Goal: Task Accomplishment & Management: Use online tool/utility

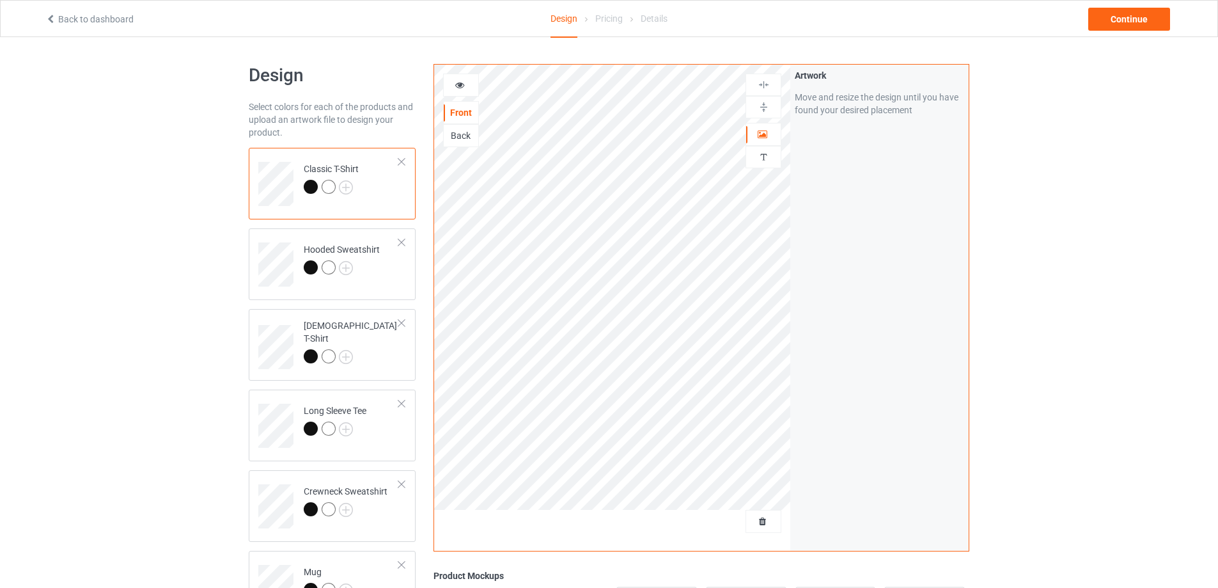
click at [762, 521] on span "Delete all designs" at bounding box center [734, 521] width 68 height 10
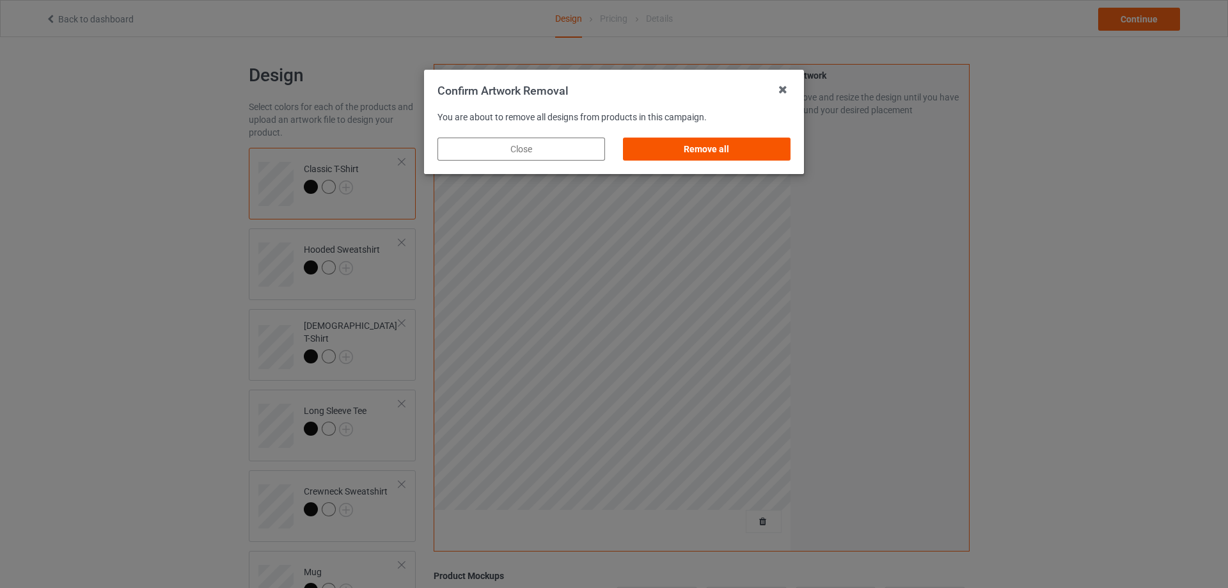
click at [746, 141] on div "Remove all" at bounding box center [707, 148] width 168 height 23
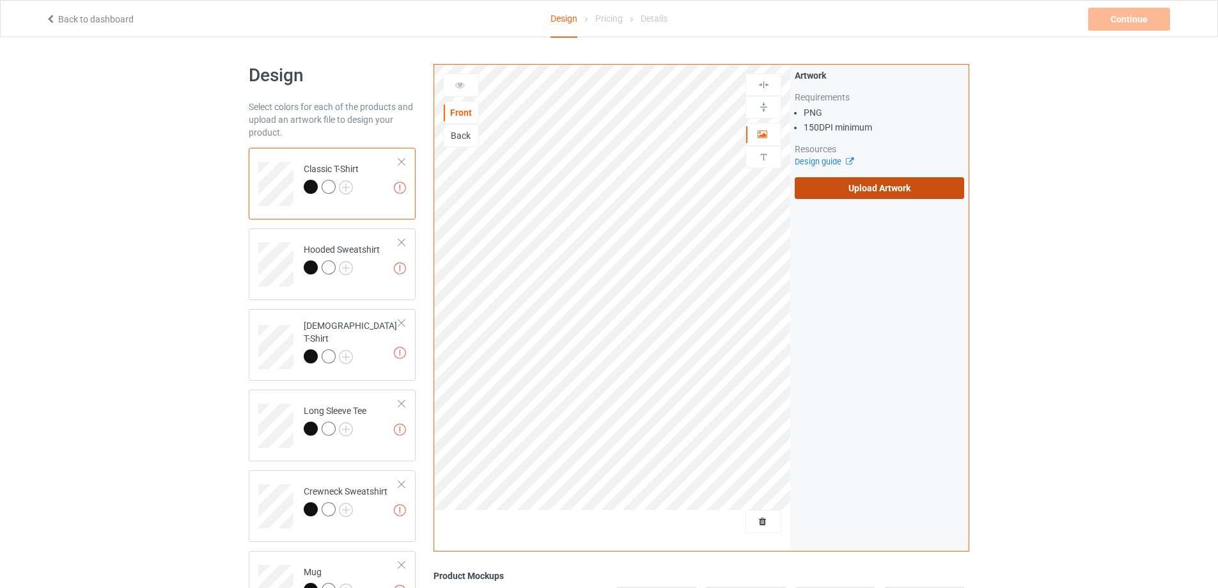
click at [848, 191] on label "Upload Artwork" at bounding box center [879, 188] width 169 height 22
click at [0, 0] on input "Upload Artwork" at bounding box center [0, 0] width 0 height 0
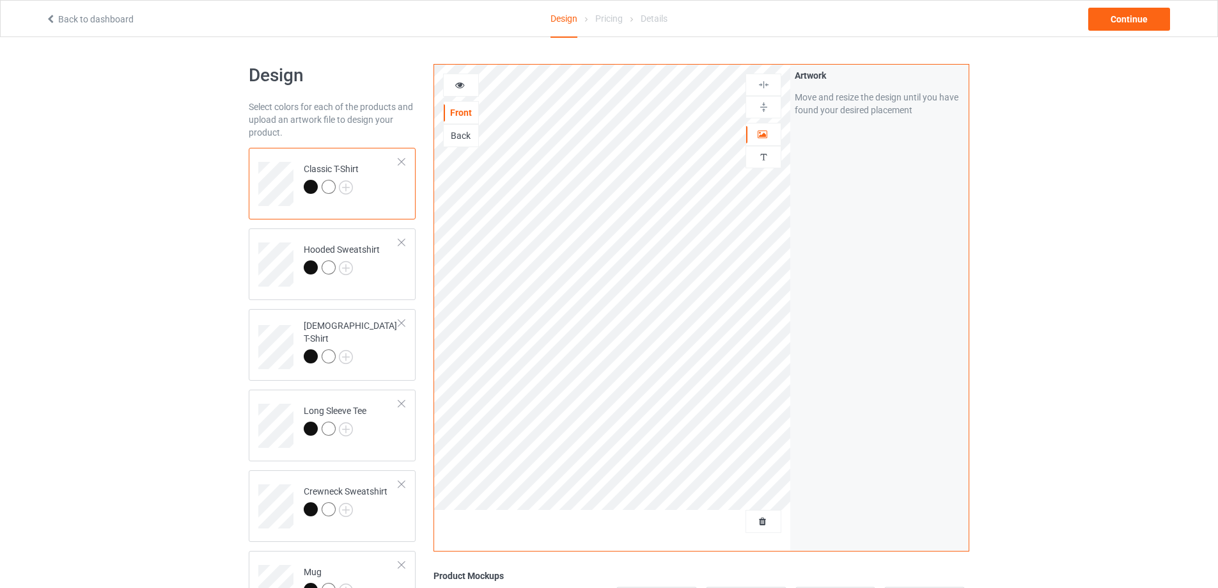
drag, startPoint x: 158, startPoint y: 303, endPoint x: 231, endPoint y: 336, distance: 79.9
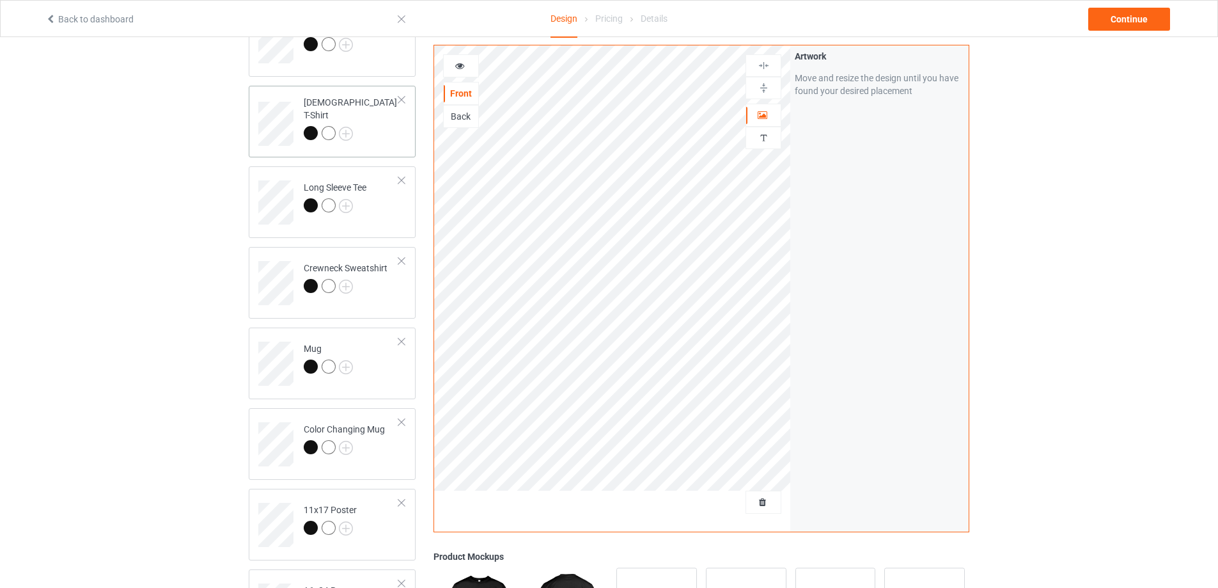
scroll to position [320, 0]
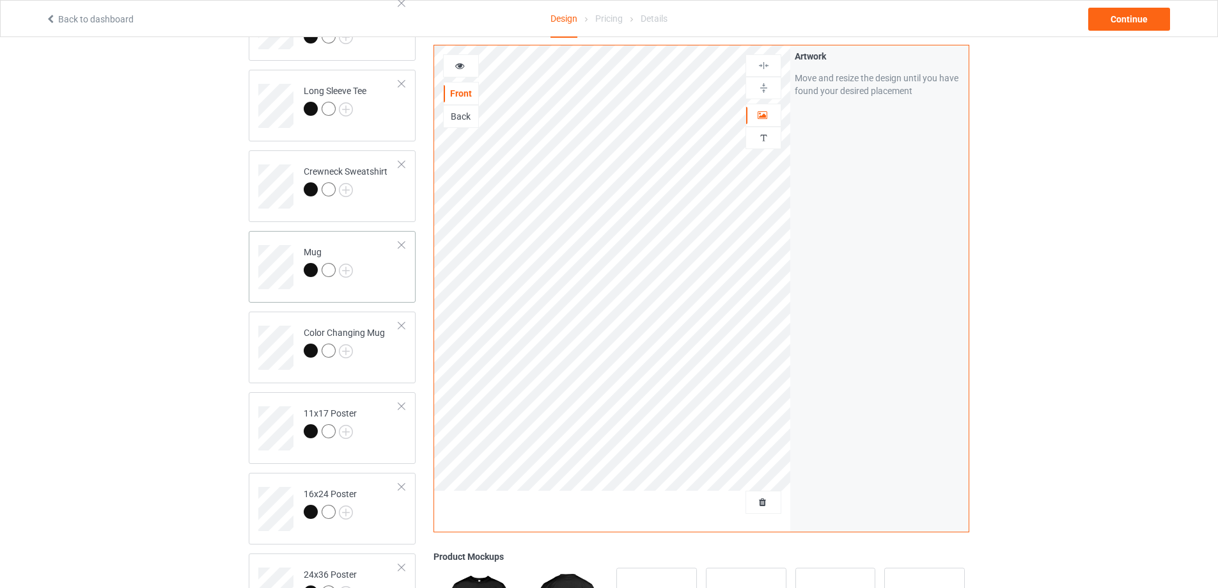
click at [382, 281] on td "Mug" at bounding box center [351, 262] width 109 height 53
click at [759, 84] on img at bounding box center [764, 88] width 12 height 12
click at [1123, 18] on div "Continue" at bounding box center [1129, 19] width 82 height 23
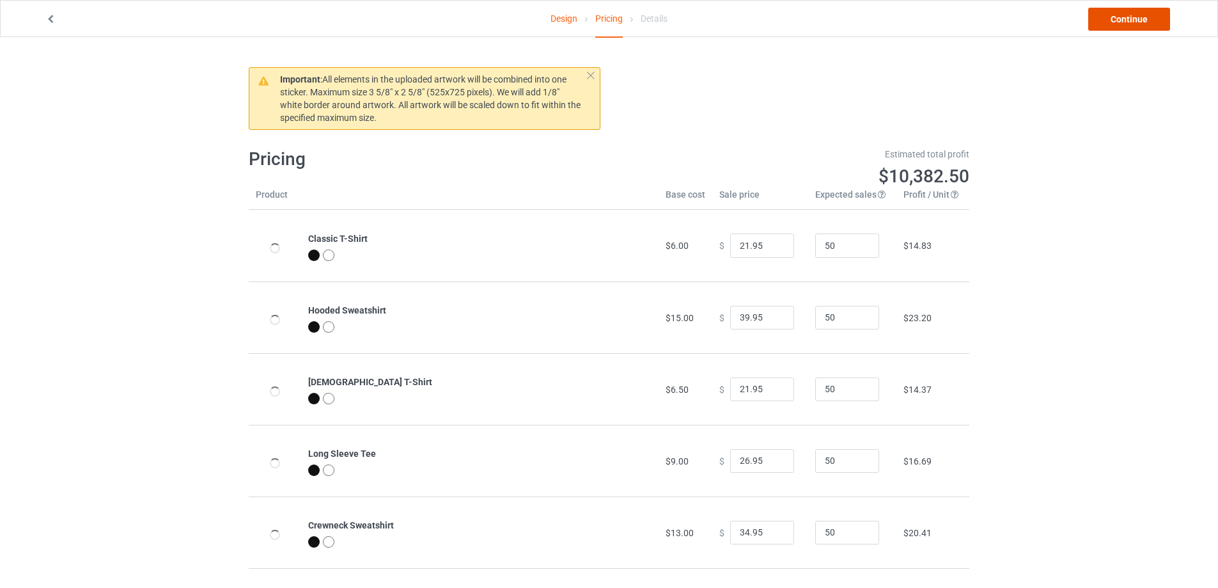
click at [1123, 18] on link "Continue" at bounding box center [1129, 19] width 82 height 23
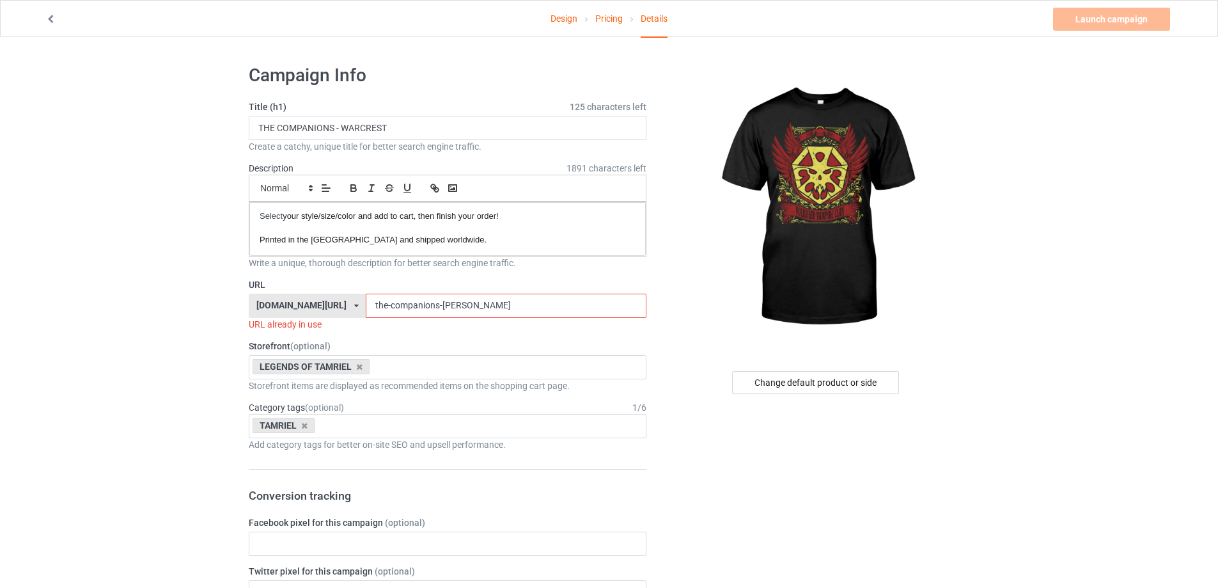
drag, startPoint x: 488, startPoint y: 304, endPoint x: 6, endPoint y: 318, distance: 481.7
paste input "vampire clan - grim"
click at [395, 305] on input "vampire clan - grim crest" at bounding box center [506, 305] width 280 height 24
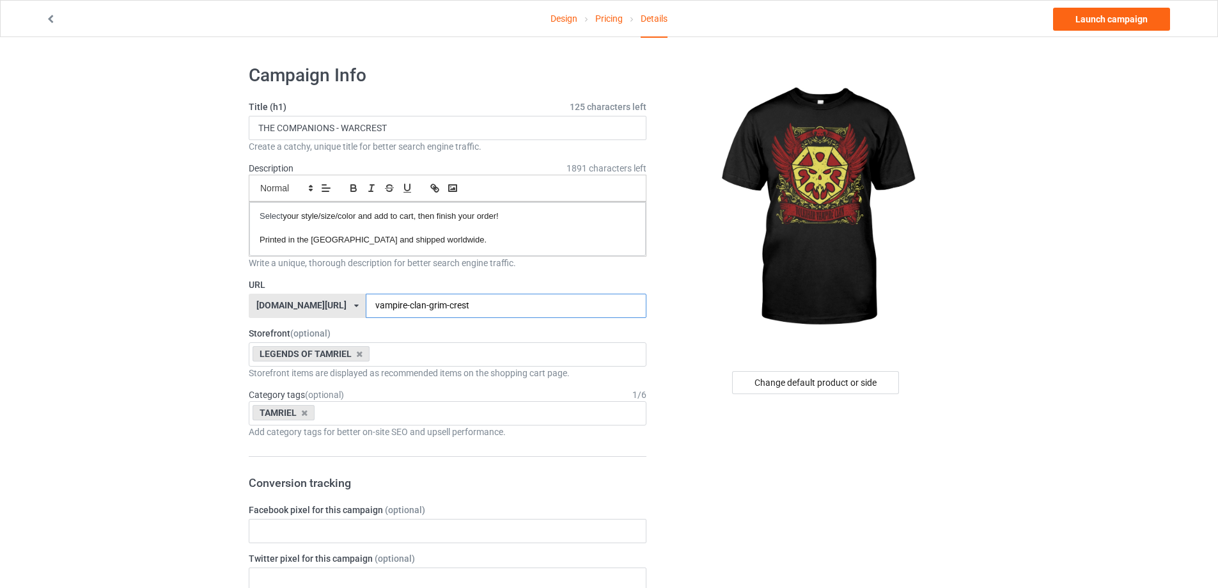
type input "vampire-clan-grim-crest"
drag, startPoint x: 398, startPoint y: 128, endPoint x: 0, endPoint y: 137, distance: 397.8
paste input "VAMPIRE CLAN - GRIM"
type input "VAMPIRE CLAN - GRIM CREST"
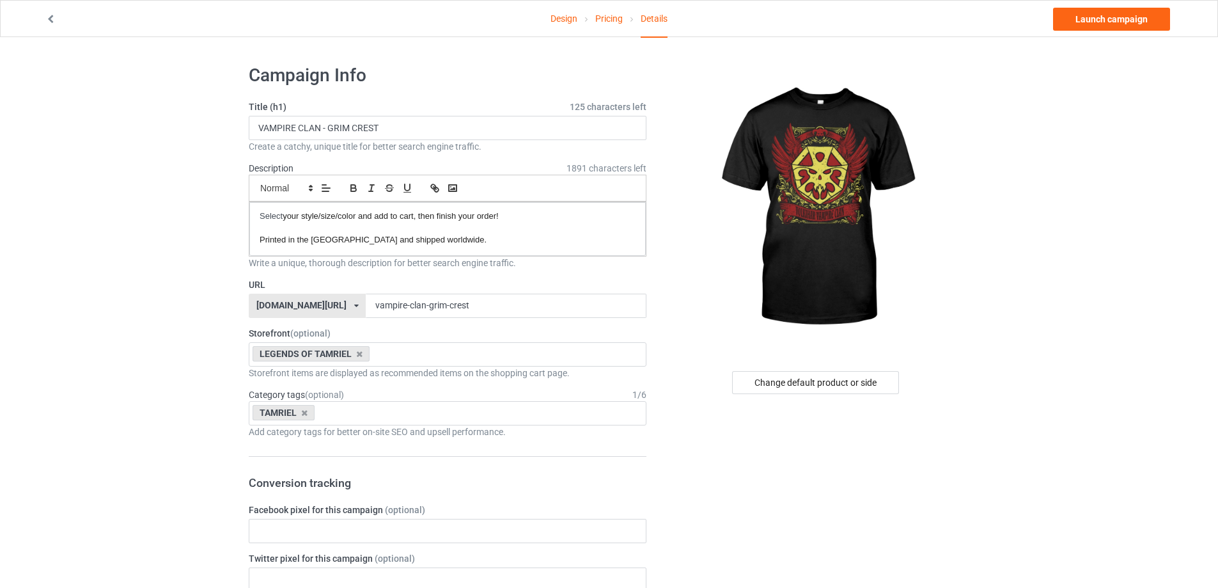
click at [1089, 28] on link "Launch campaign" at bounding box center [1111, 19] width 117 height 23
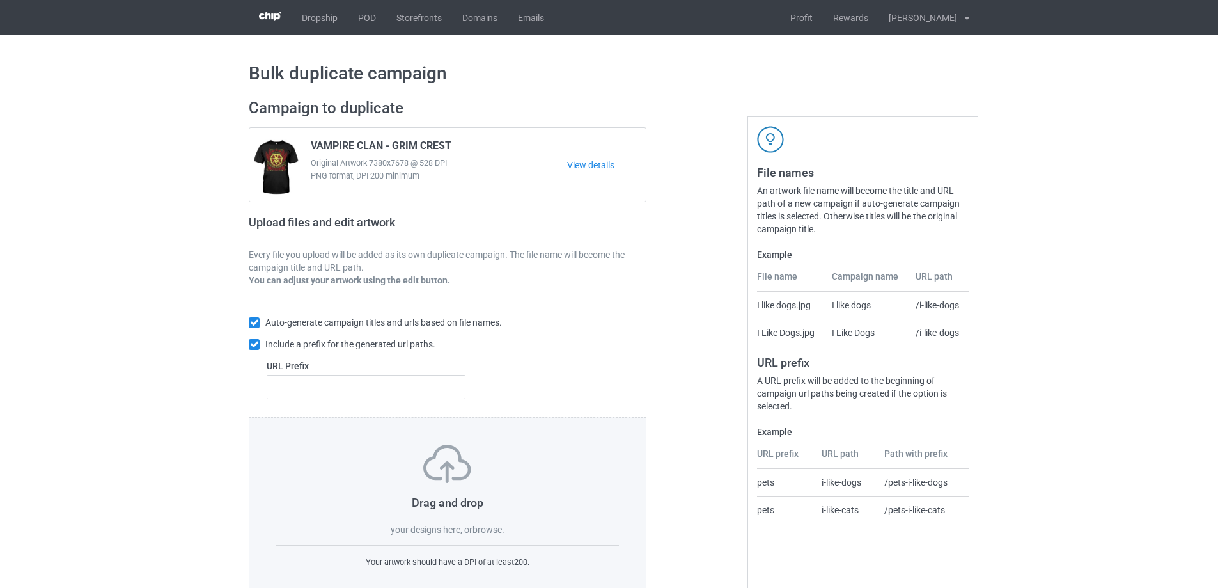
click at [496, 535] on label "browse" at bounding box center [487, 529] width 29 height 10
click at [0, 0] on input "browse" at bounding box center [0, 0] width 0 height 0
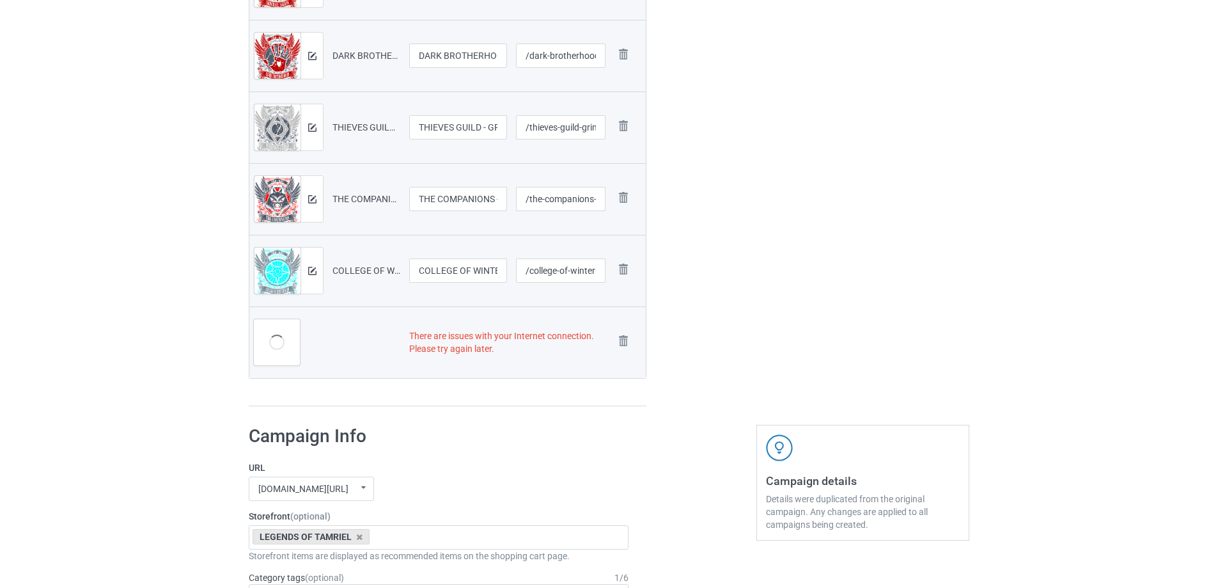
scroll to position [564, 0]
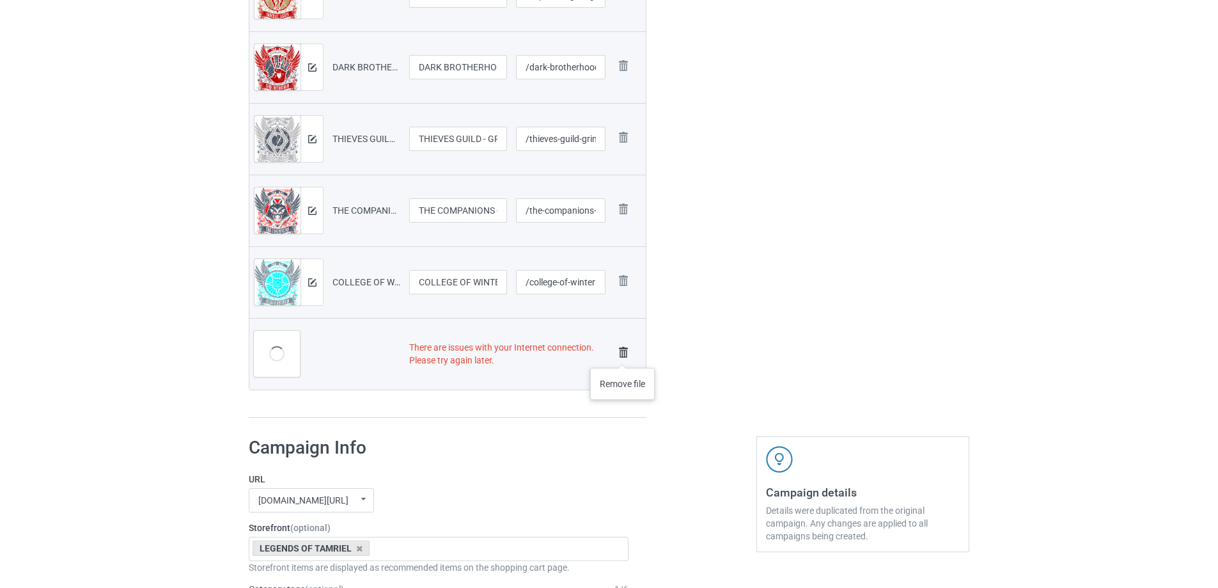
click at [623, 355] on img at bounding box center [623, 352] width 18 height 18
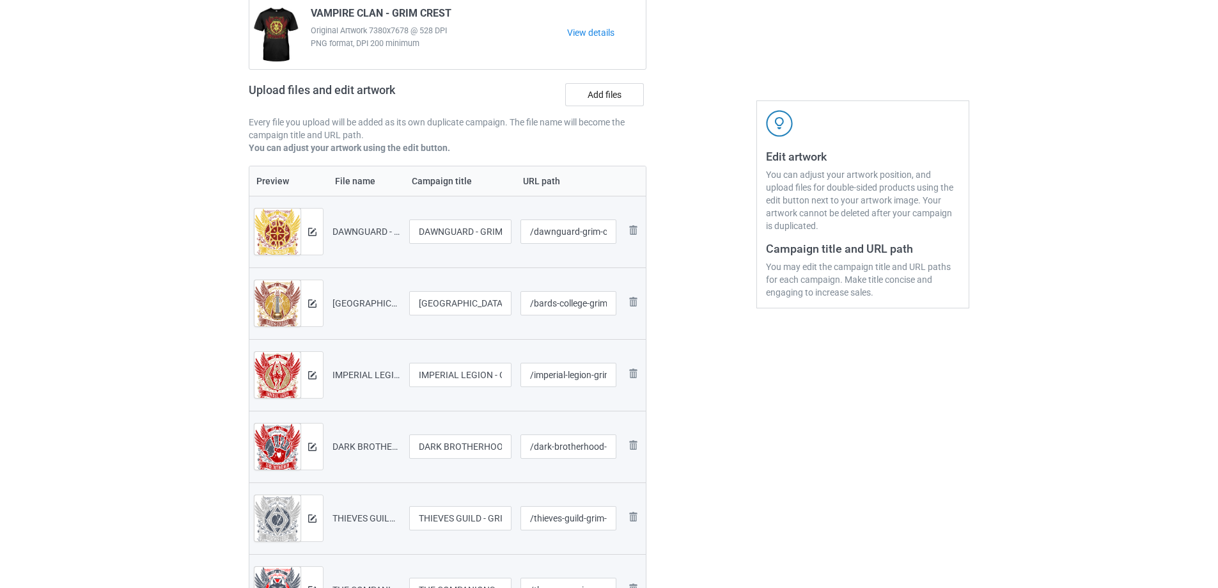
scroll to position [128, 0]
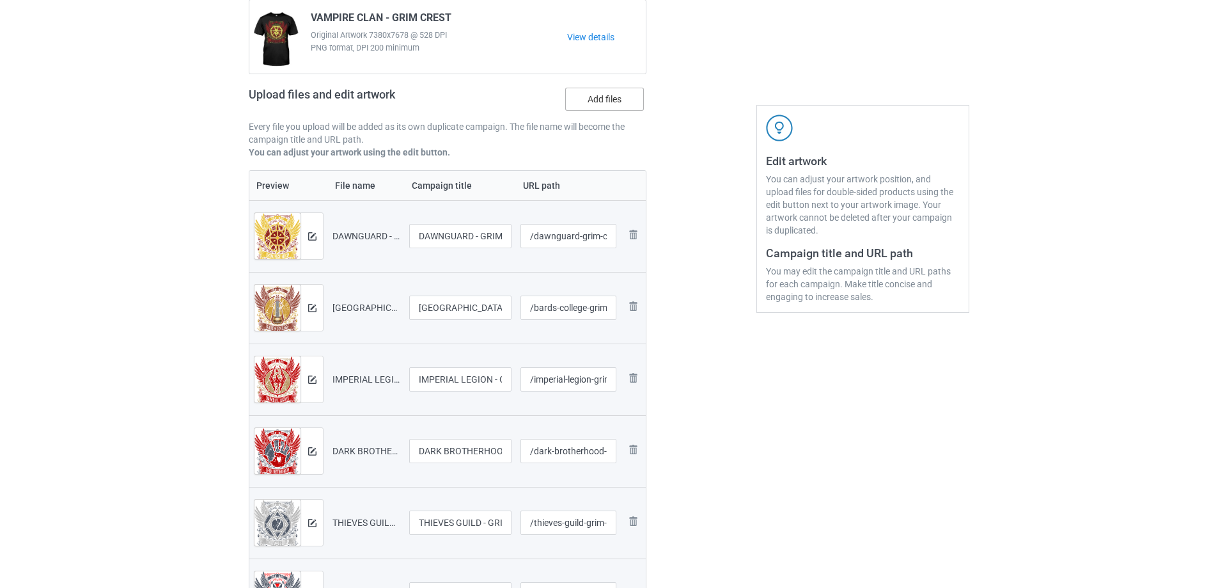
click at [612, 100] on label "Add files" at bounding box center [604, 99] width 79 height 23
click at [0, 0] on input "Add files" at bounding box center [0, 0] width 0 height 0
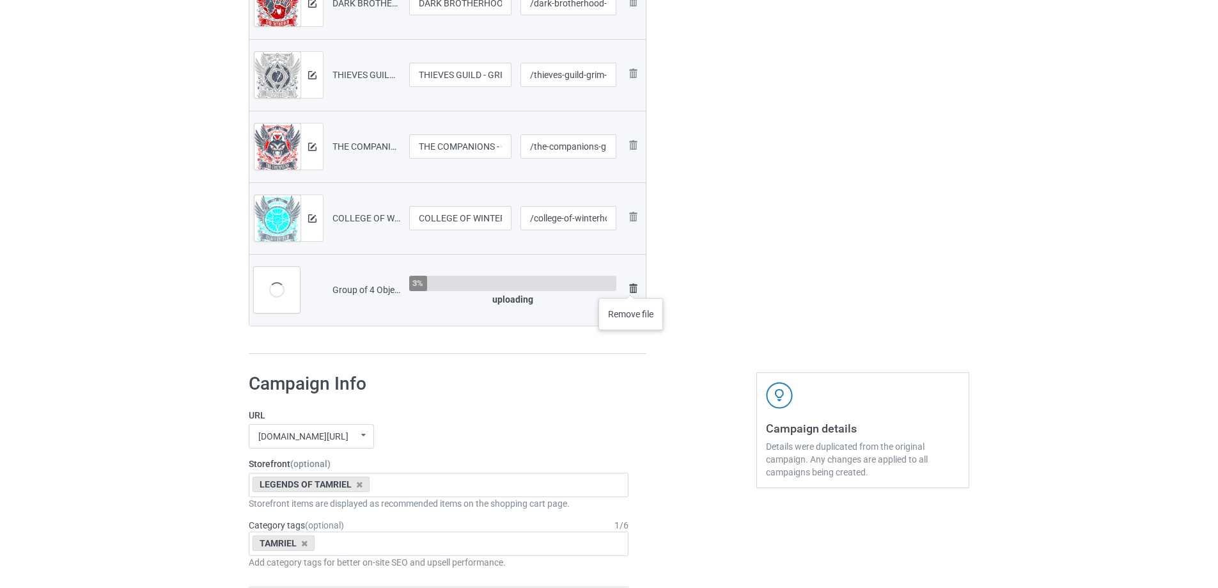
click at [631, 285] on img at bounding box center [632, 288] width 15 height 15
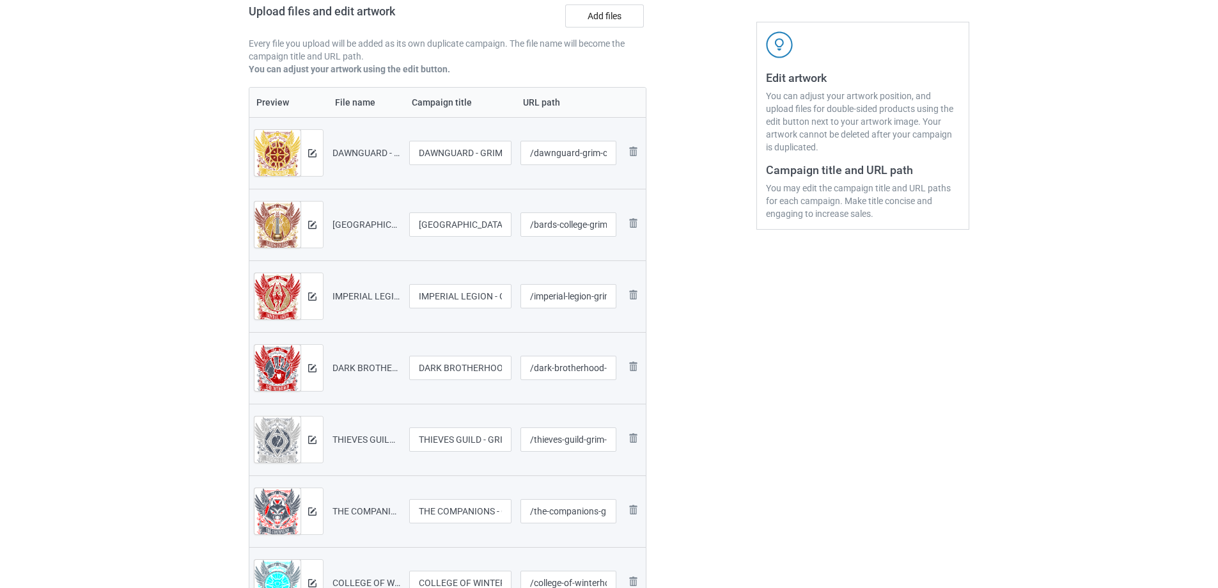
scroll to position [192, 0]
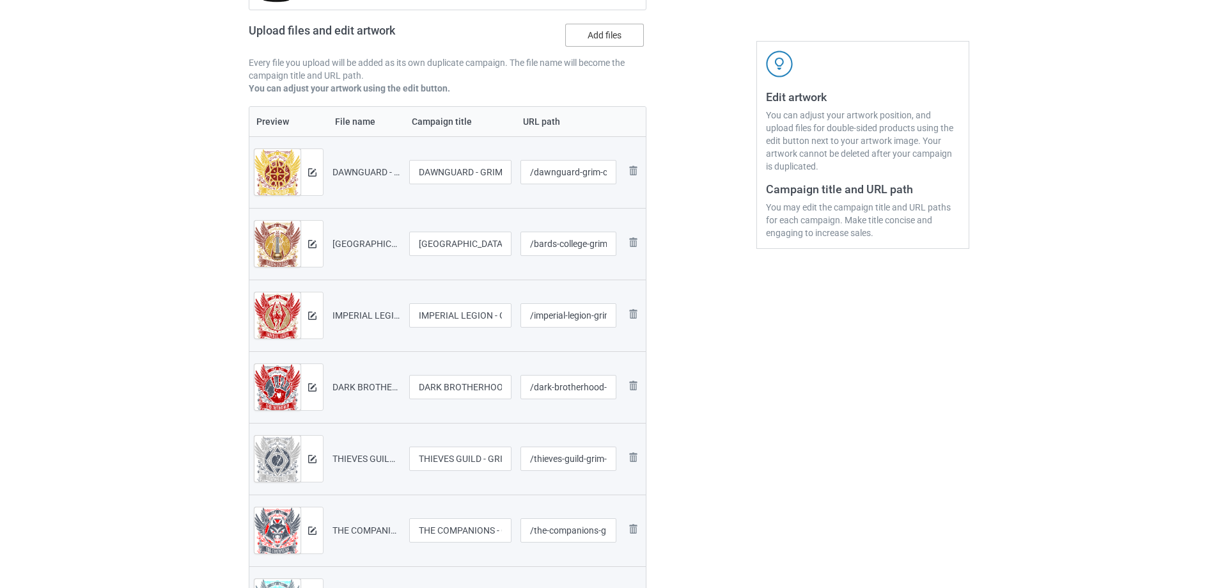
click at [591, 27] on label "Add files" at bounding box center [604, 35] width 79 height 23
click at [0, 0] on input "Add files" at bounding box center [0, 0] width 0 height 0
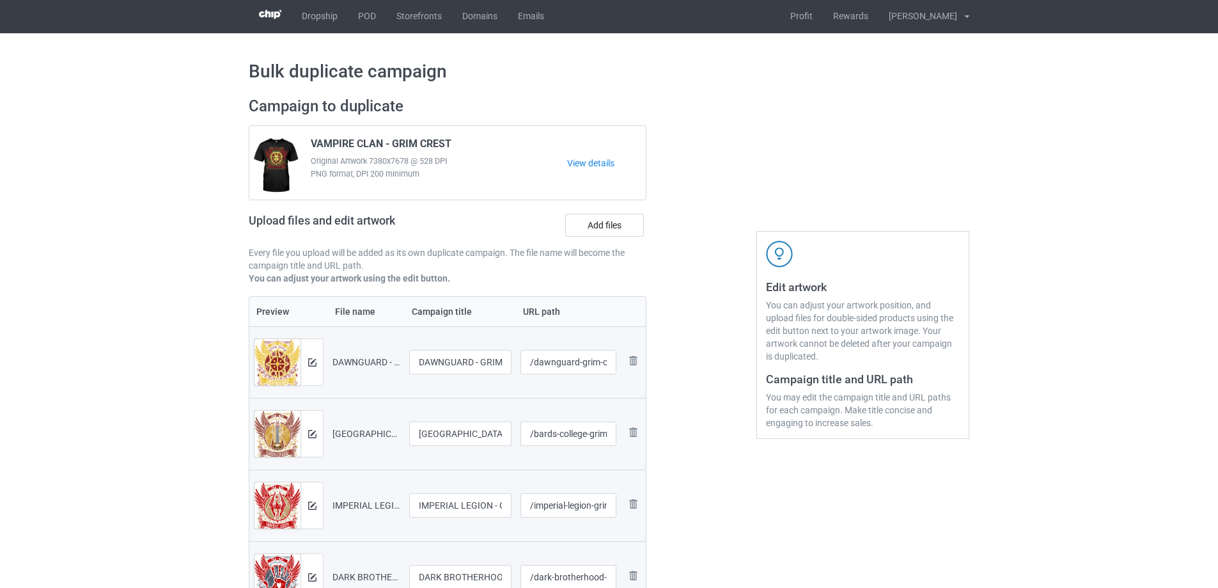
scroll to position [0, 0]
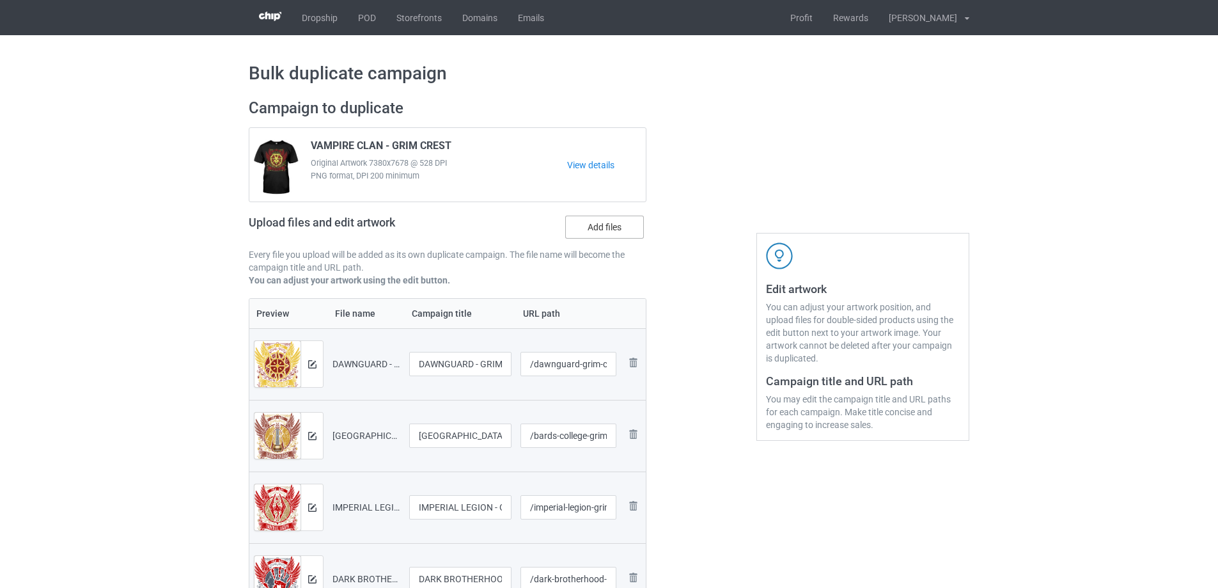
click at [592, 232] on label "Add files" at bounding box center [604, 226] width 79 height 23
click at [0, 0] on input "Add files" at bounding box center [0, 0] width 0 height 0
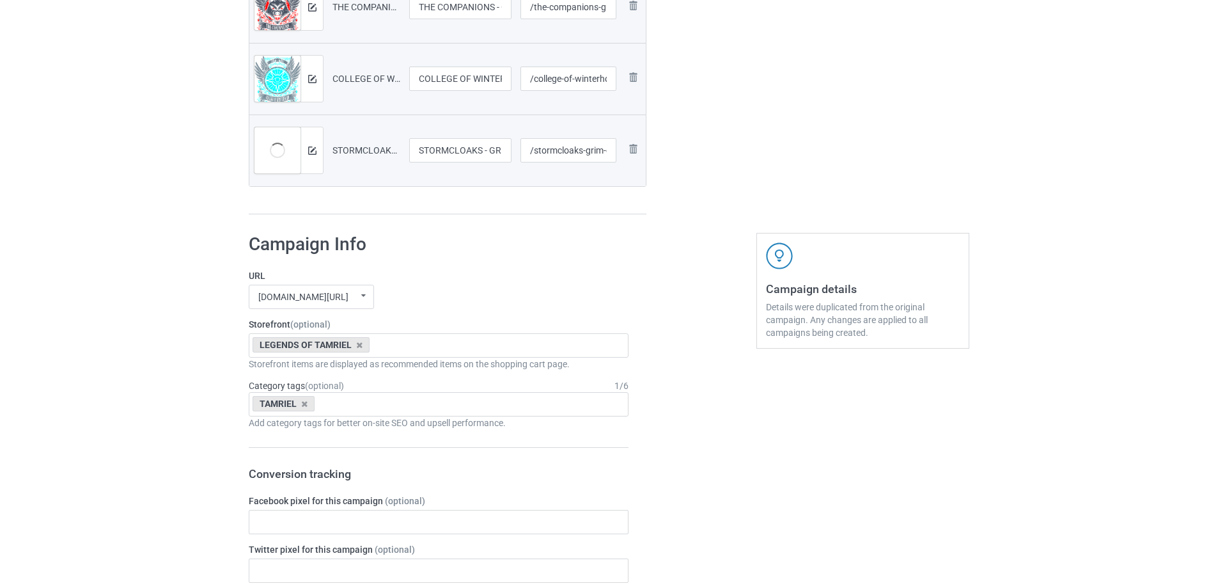
scroll to position [703, 0]
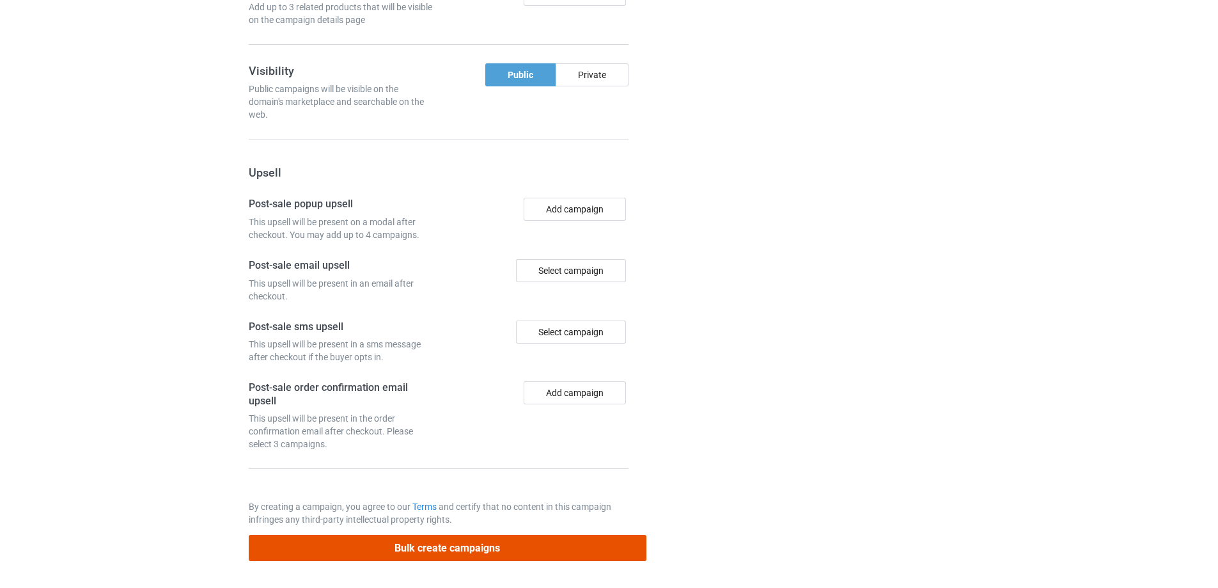
click at [525, 543] on button "Bulk create campaigns" at bounding box center [448, 548] width 398 height 26
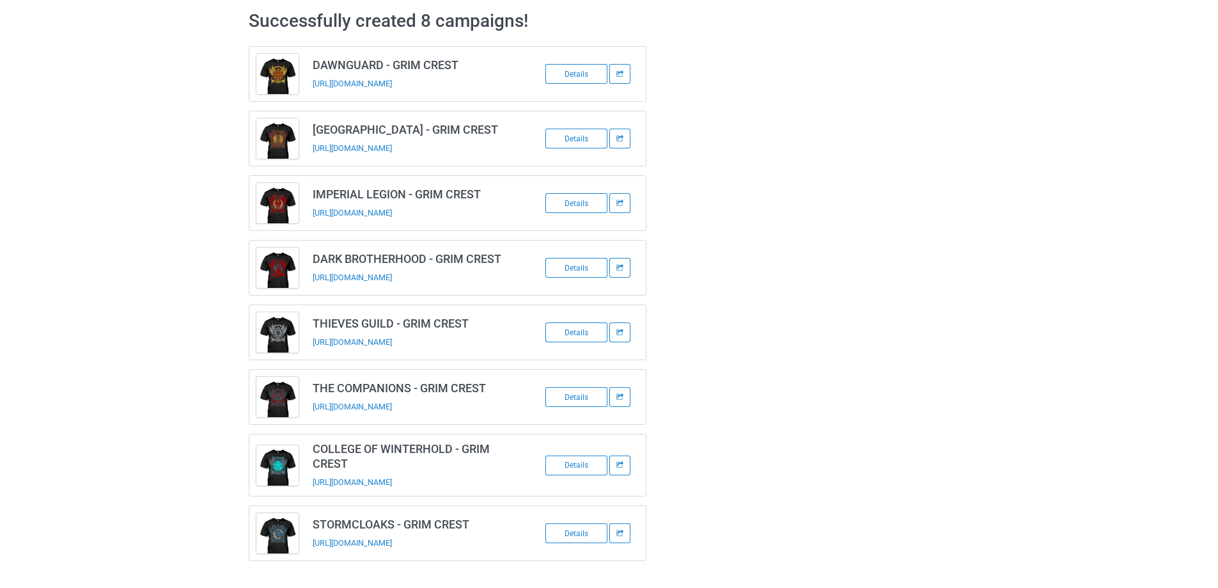
scroll to position [52, 0]
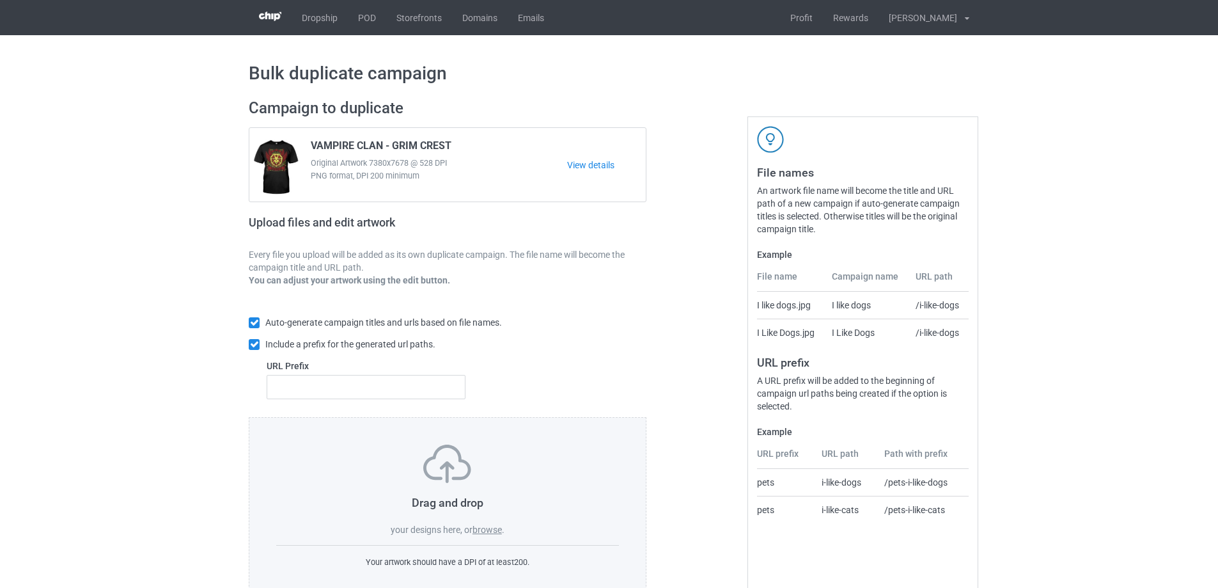
click at [483, 529] on label "browse" at bounding box center [487, 529] width 29 height 10
click at [0, 0] on input "browse" at bounding box center [0, 0] width 0 height 0
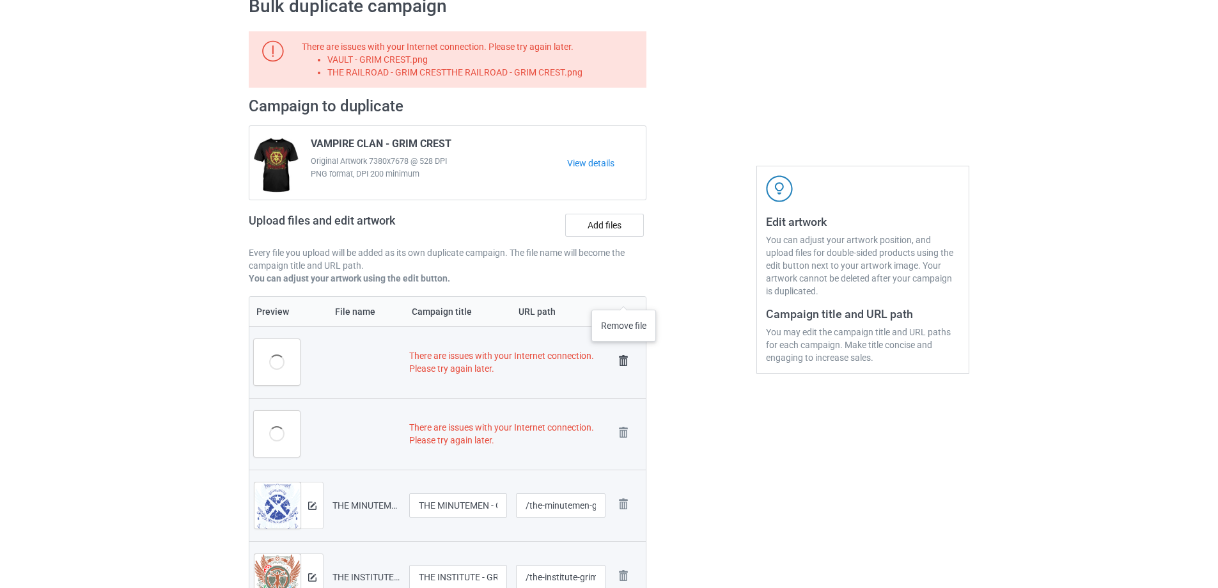
scroll to position [65, 0]
click at [613, 226] on label "Add files" at bounding box center [604, 226] width 79 height 23
click at [0, 0] on input "Add files" at bounding box center [0, 0] width 0 height 0
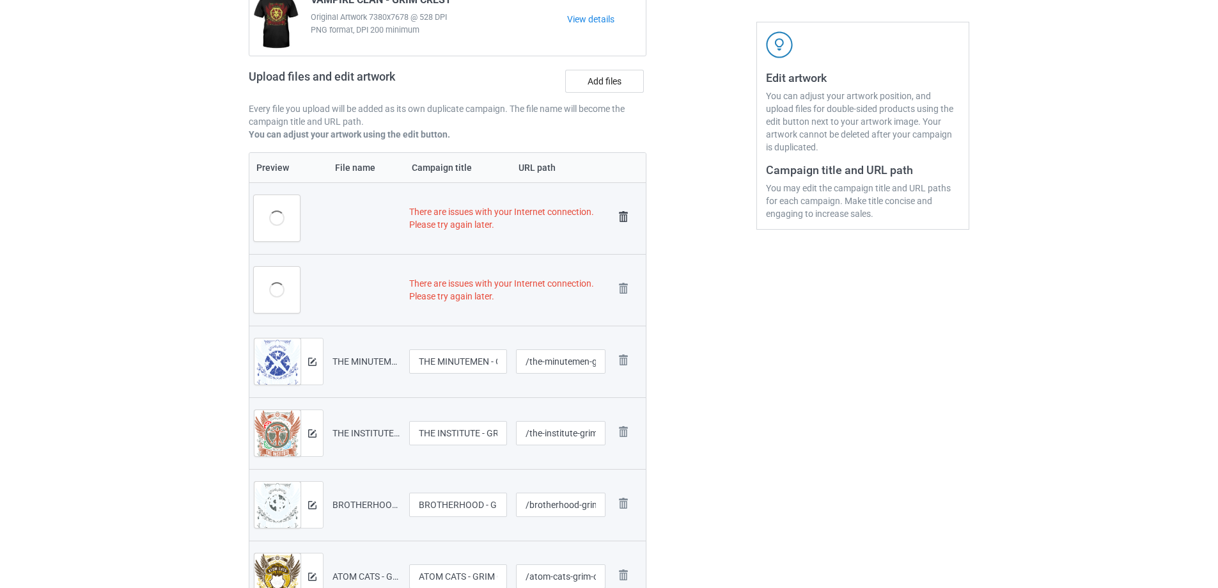
scroll to position [193, 0]
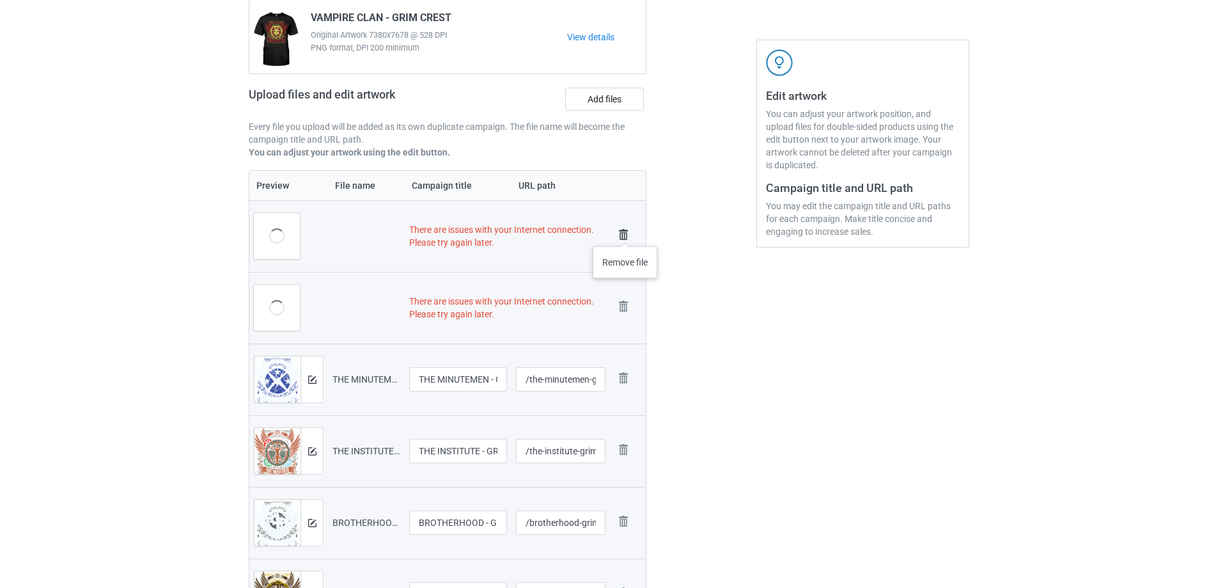
click at [625, 233] on img at bounding box center [623, 235] width 18 height 18
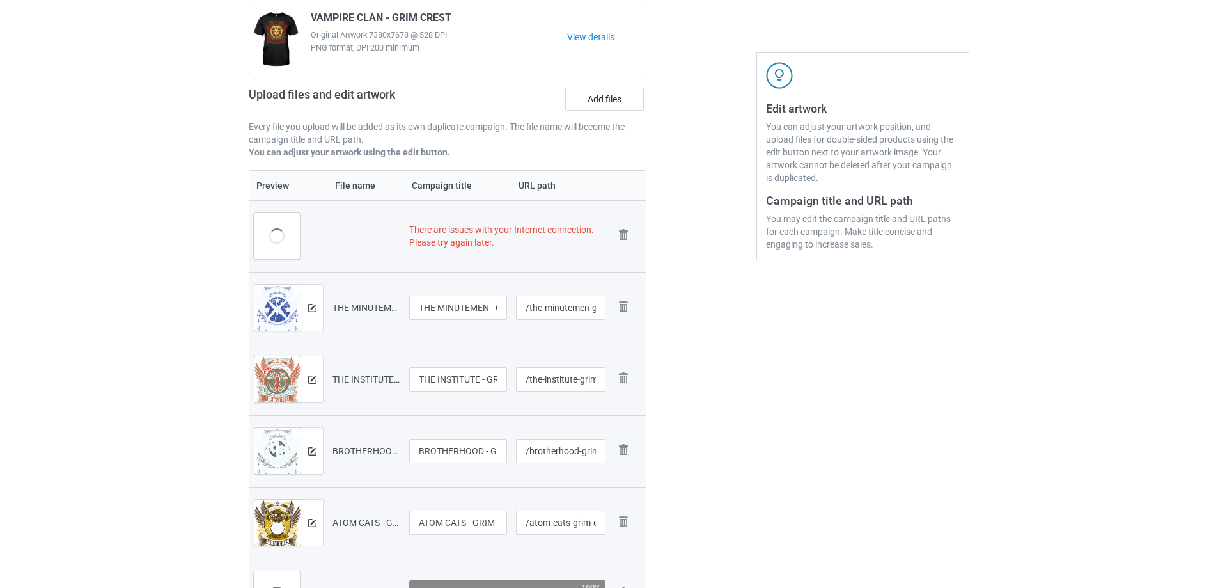
click at [0, 0] on img at bounding box center [0, 0] width 0 height 0
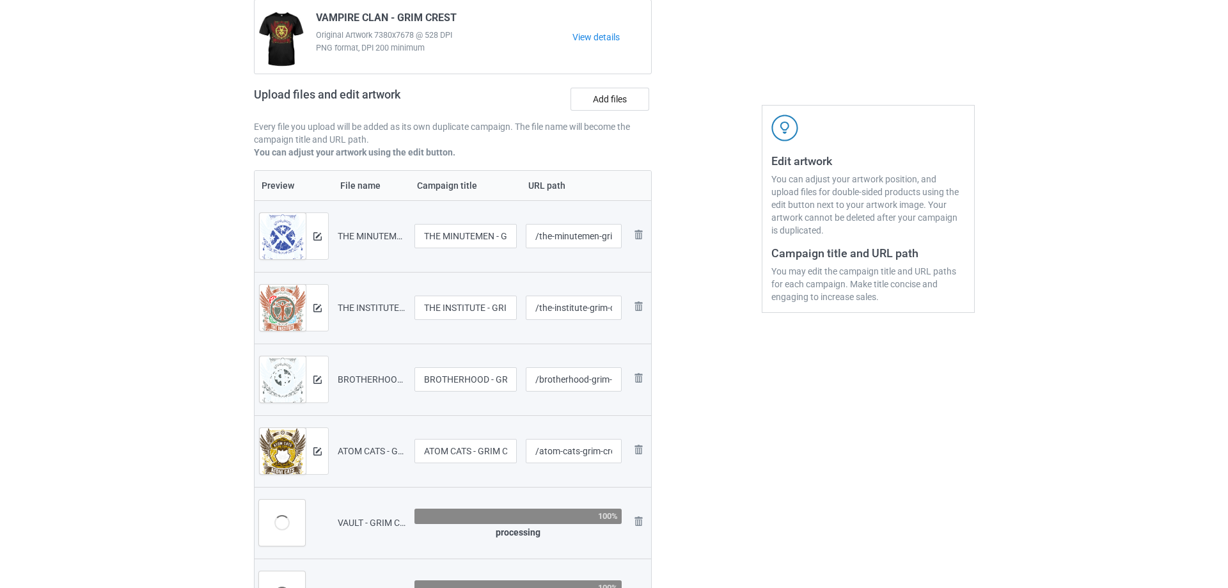
scroll to position [256, 0]
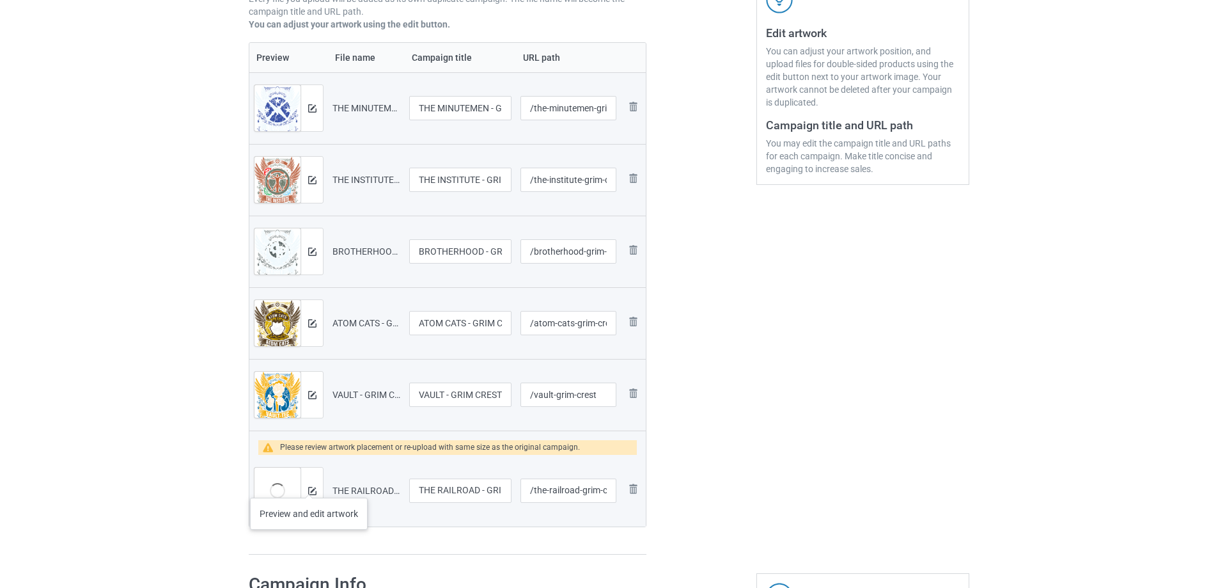
click at [309, 485] on div at bounding box center [312, 490] width 22 height 46
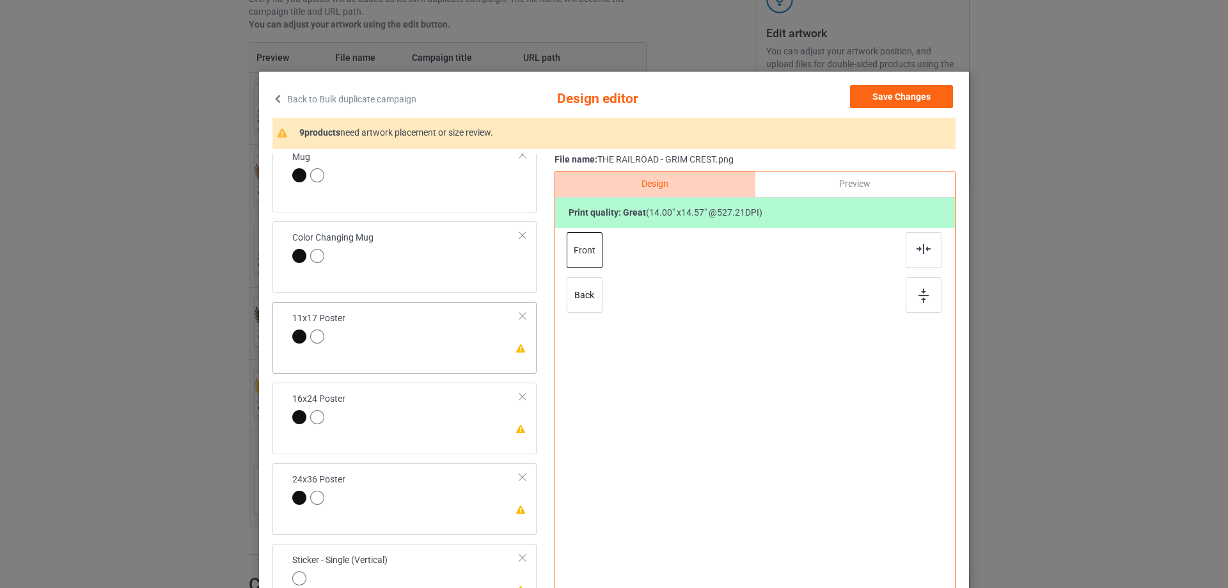
scroll to position [448, 0]
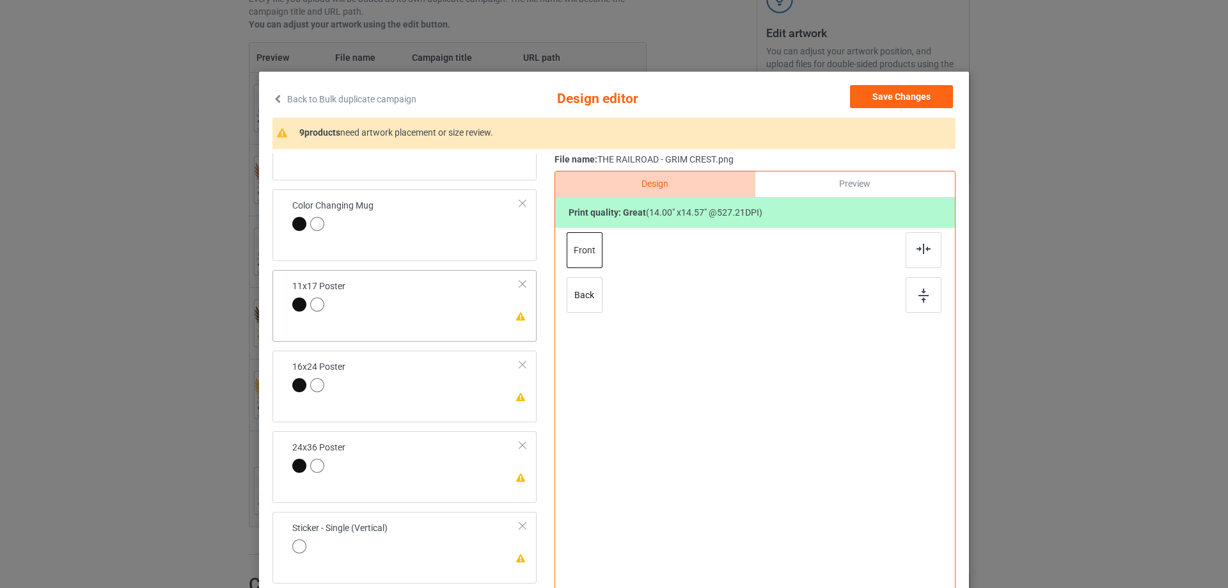
click at [466, 298] on td "Please review artwork placement 11x17 Poster" at bounding box center [406, 297] width 242 height 44
click at [918, 301] on img at bounding box center [923, 295] width 10 height 14
click at [916, 244] on img at bounding box center [923, 249] width 14 height 10
click at [442, 379] on td "Please review artwork placement 16x24 Poster" at bounding box center [406, 378] width 242 height 44
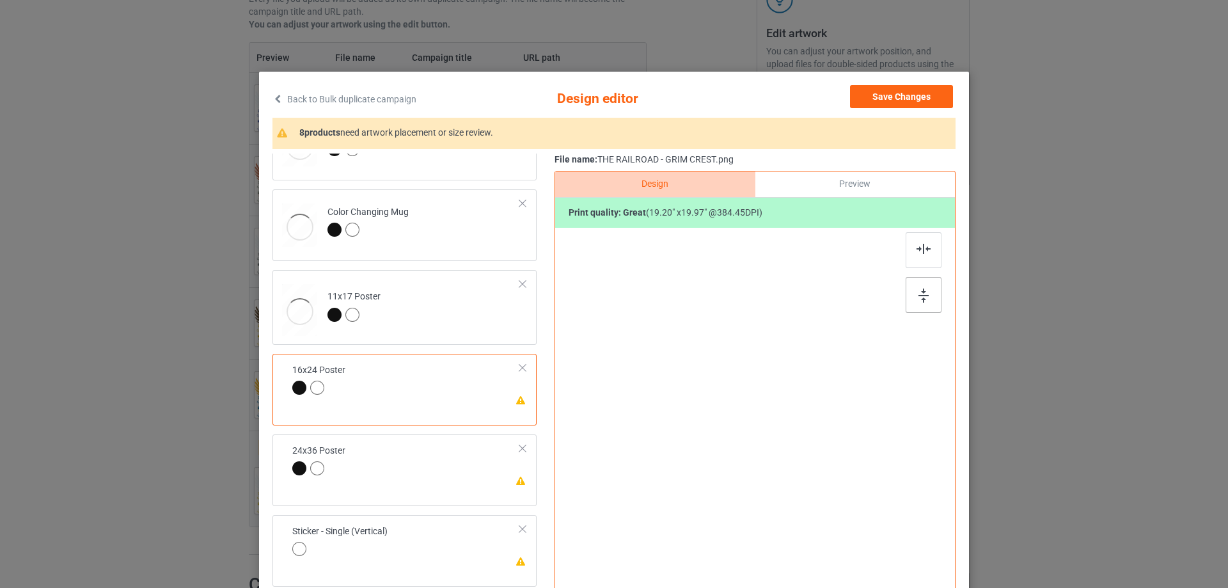
click at [918, 300] on img at bounding box center [923, 295] width 10 height 14
click at [909, 246] on div at bounding box center [923, 250] width 36 height 36
click at [469, 469] on td "Please review artwork placement 24x36 Poster" at bounding box center [423, 474] width 207 height 65
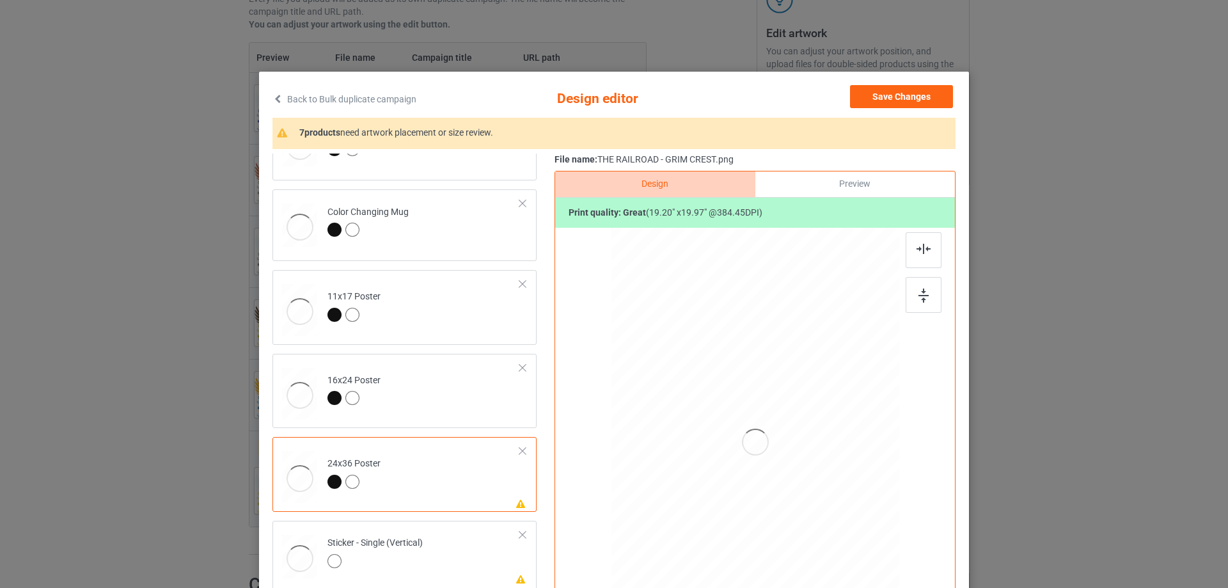
click at [937, 284] on div at bounding box center [924, 277] width 38 height 90
click at [918, 299] on img at bounding box center [923, 295] width 10 height 14
click at [914, 243] on div at bounding box center [923, 250] width 36 height 36
click at [914, 255] on div at bounding box center [923, 250] width 36 height 36
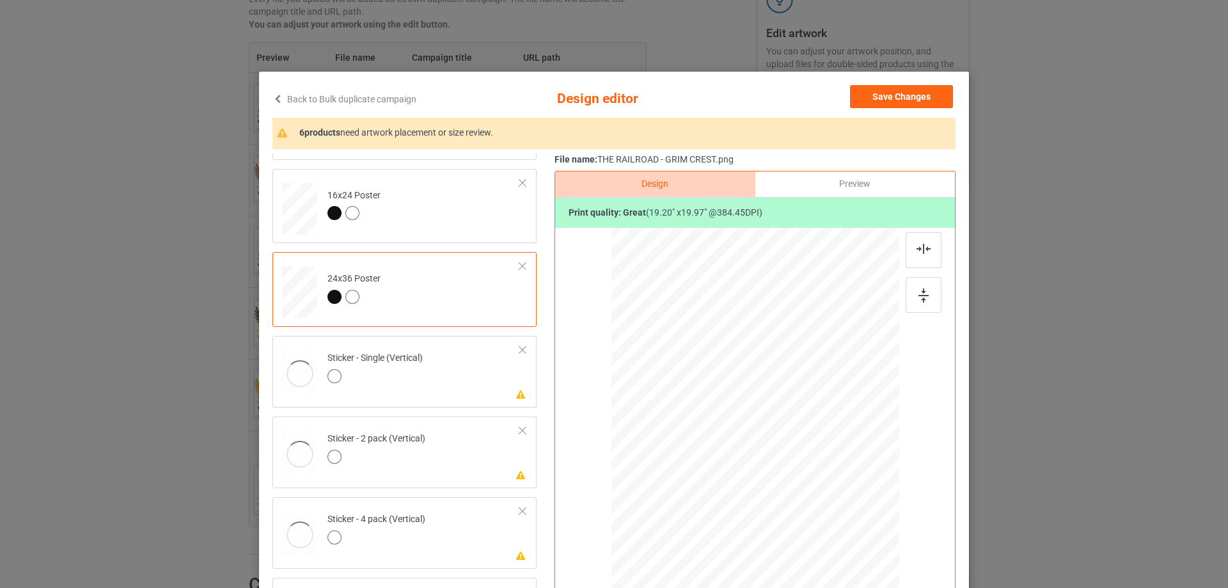
scroll to position [703, 0]
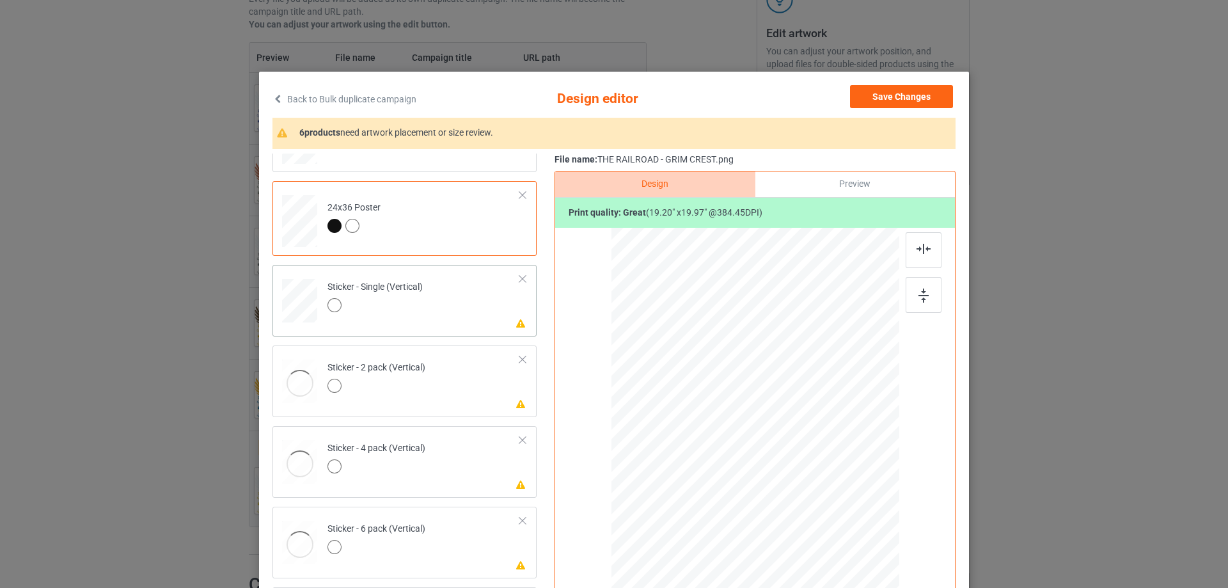
click at [449, 315] on td "Please review artwork placement Sticker - Single (Vertical)" at bounding box center [423, 298] width 207 height 56
click at [920, 291] on img at bounding box center [923, 295] width 10 height 14
click at [908, 249] on div at bounding box center [923, 250] width 36 height 36
click at [444, 392] on td "Please review artwork placement Sticker - 2 pack (Vertical)" at bounding box center [423, 378] width 207 height 56
click at [918, 298] on img at bounding box center [923, 295] width 10 height 14
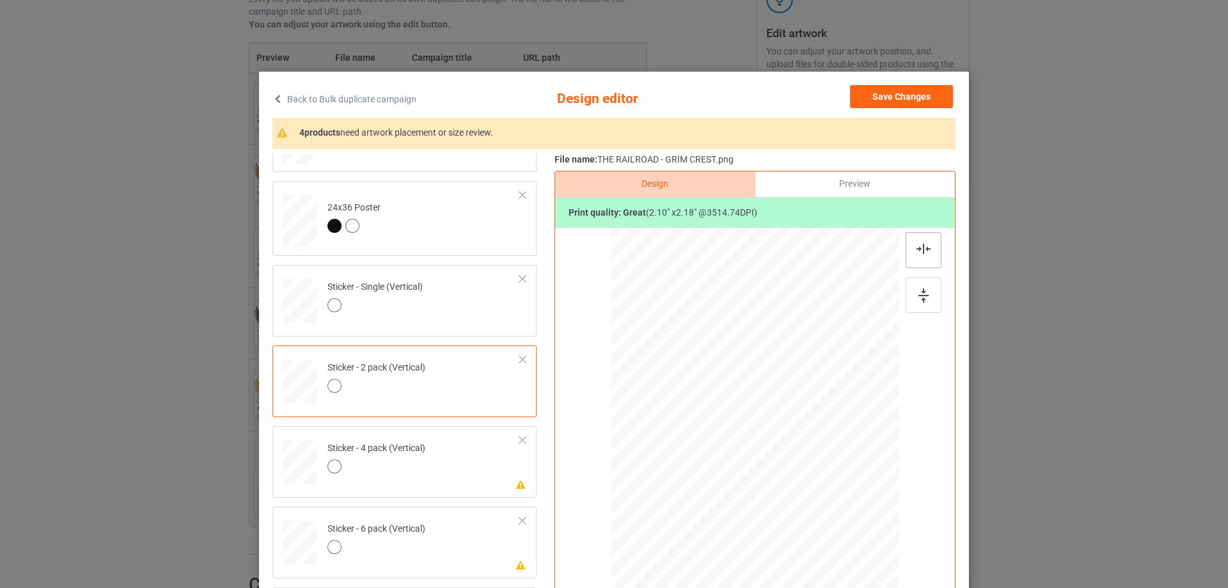
click at [917, 247] on img at bounding box center [923, 249] width 14 height 10
click at [442, 446] on td "Please review artwork placement Sticker - 4 pack (Vertical)" at bounding box center [423, 459] width 207 height 56
click at [916, 285] on div at bounding box center [923, 295] width 36 height 36
click at [916, 248] on img at bounding box center [923, 249] width 14 height 10
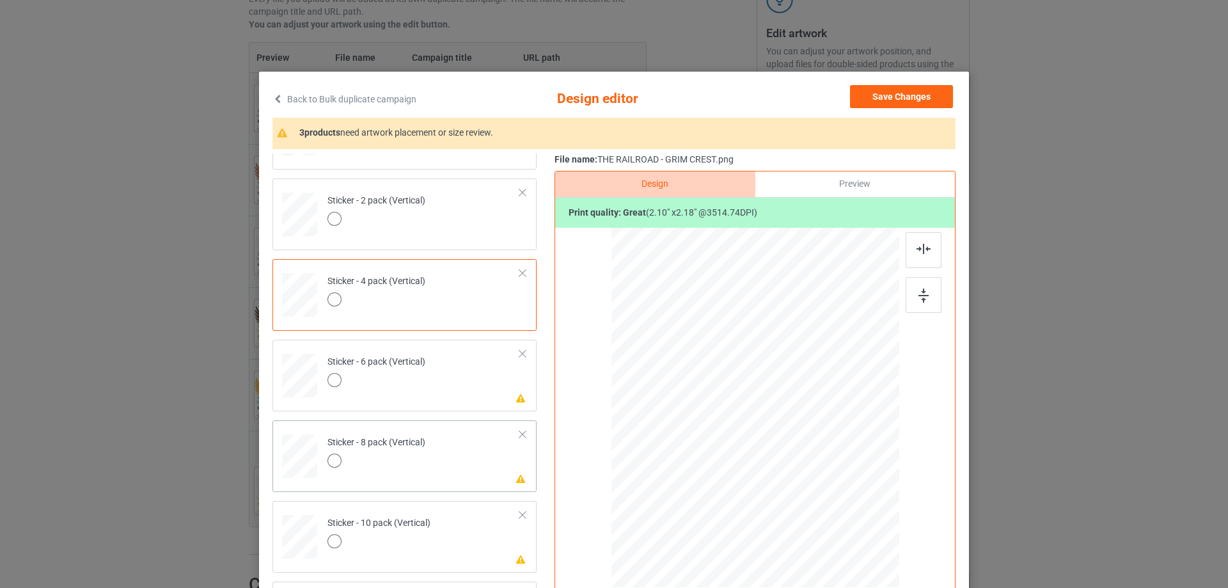
scroll to position [871, 0]
click at [435, 384] on td "Please review artwork placement Sticker - 6 pack (Vertical)" at bounding box center [423, 372] width 207 height 56
click at [918, 290] on img at bounding box center [923, 295] width 10 height 14
click at [919, 246] on img at bounding box center [923, 249] width 14 height 10
click at [451, 470] on td "Please review artwork placement Sticker - 8 pack (Vertical)" at bounding box center [423, 453] width 207 height 56
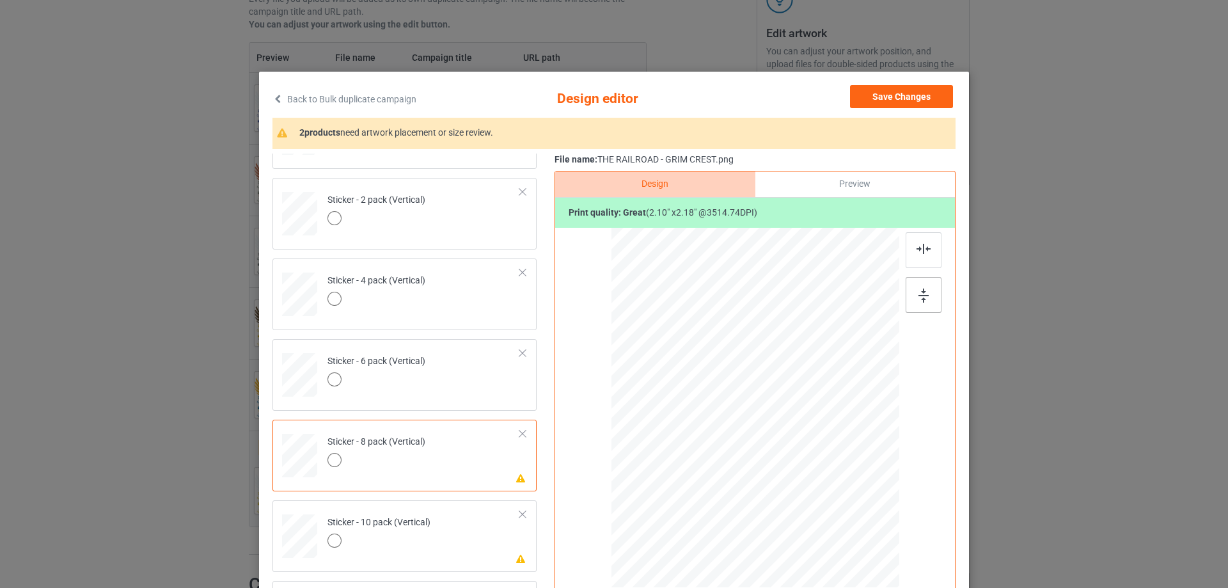
click at [923, 288] on div at bounding box center [923, 295] width 36 height 36
drag, startPoint x: 918, startPoint y: 254, endPoint x: 753, endPoint y: 332, distance: 182.8
click at [918, 253] on img at bounding box center [923, 249] width 14 height 10
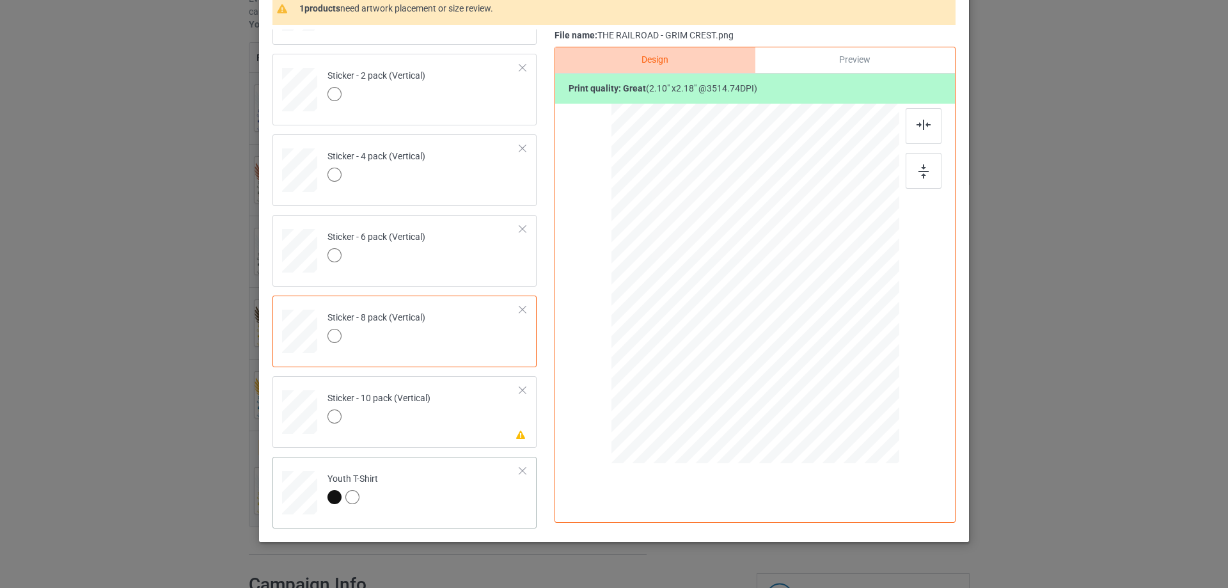
scroll to position [128, 0]
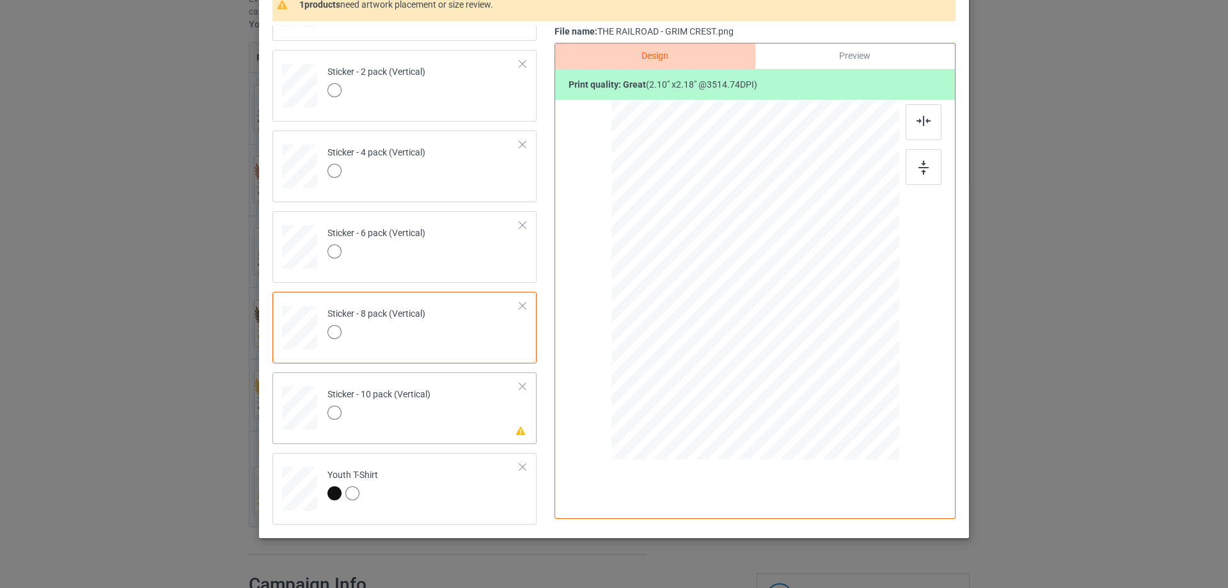
click at [458, 419] on td "Please review artwork placement Sticker - 10 pack (Vertical)" at bounding box center [423, 405] width 207 height 56
click at [926, 159] on div at bounding box center [923, 167] width 36 height 36
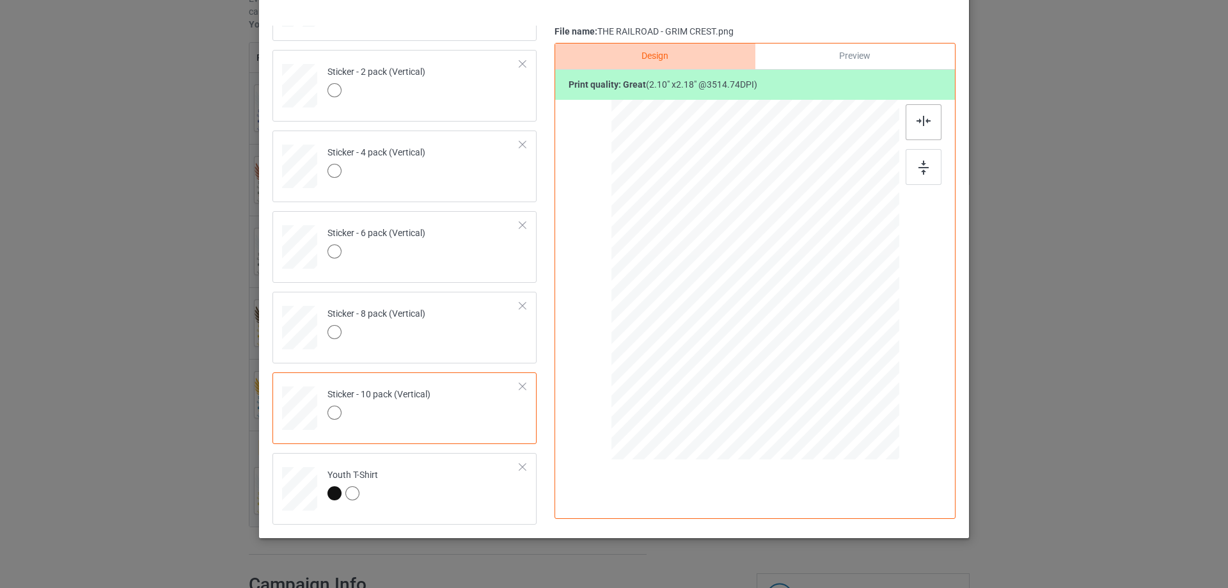
click at [916, 123] on img at bounding box center [923, 121] width 14 height 10
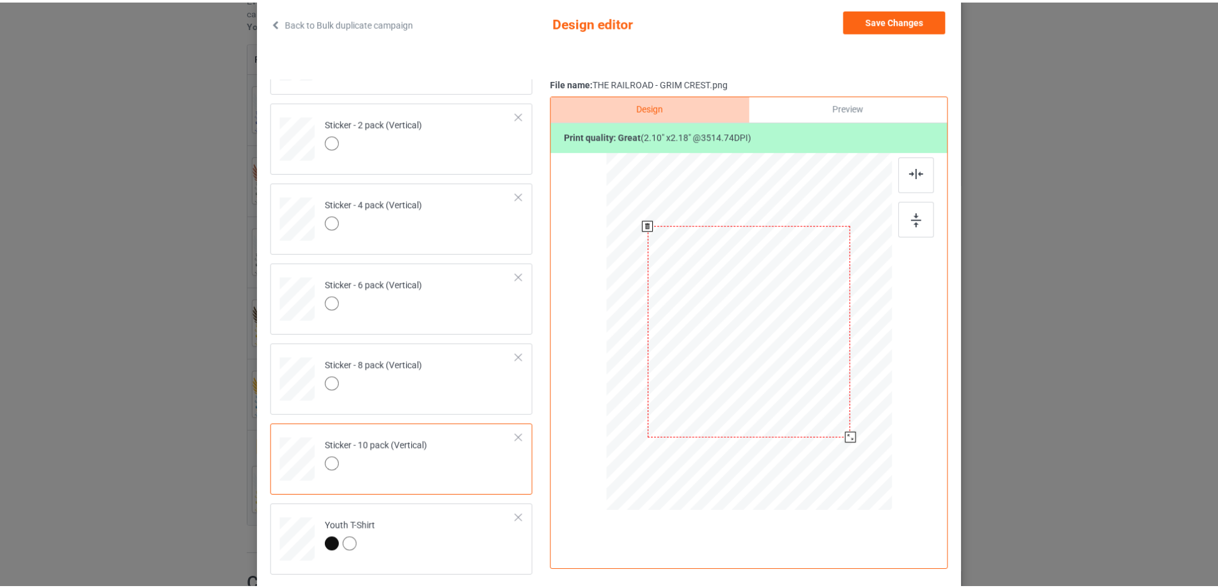
scroll to position [0, 0]
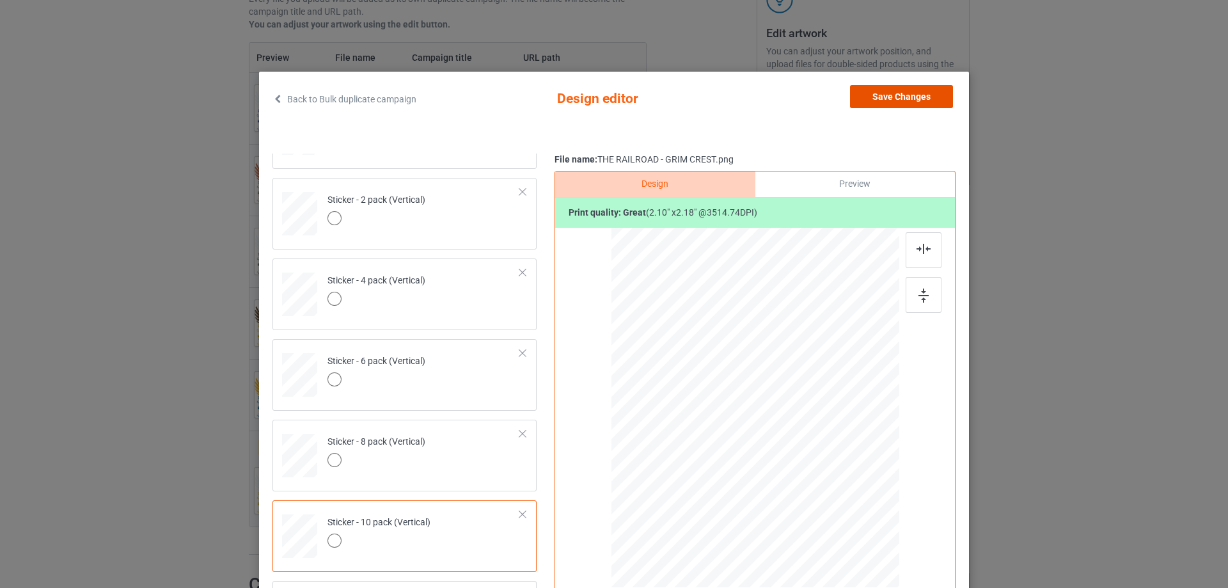
click at [878, 93] on button "Save Changes" at bounding box center [901, 96] width 103 height 23
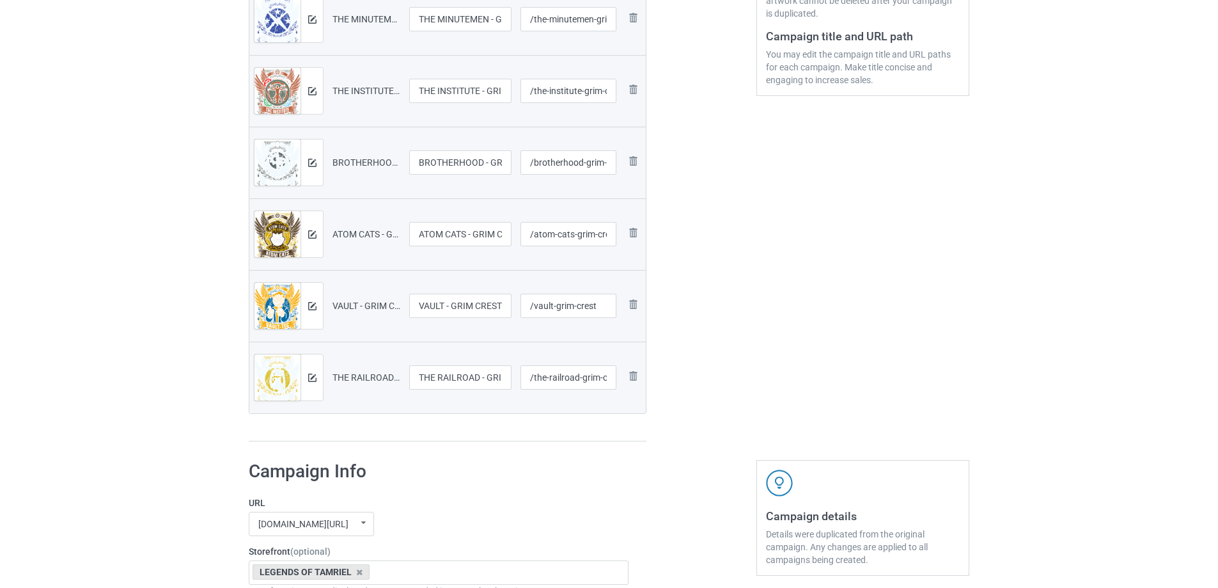
scroll to position [575, 0]
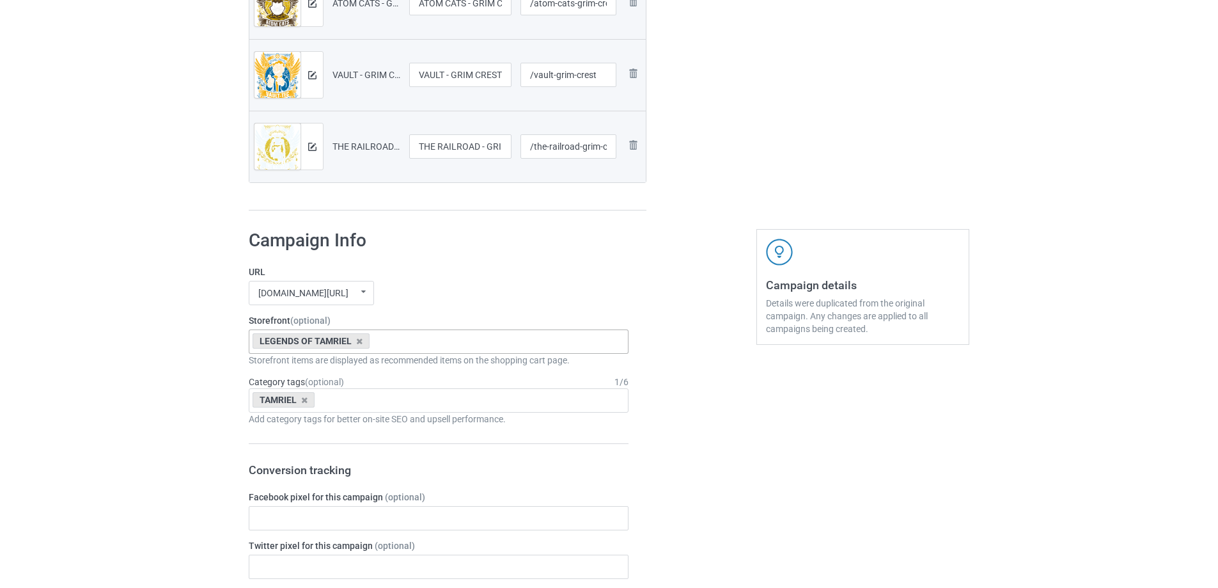
click at [426, 338] on div "LEGENDS OF TAMRIEL TRENCH CRUSADE THE WASTELAND THE GUARDS STOCKPILE NEW RELEAS…" at bounding box center [439, 341] width 380 height 24
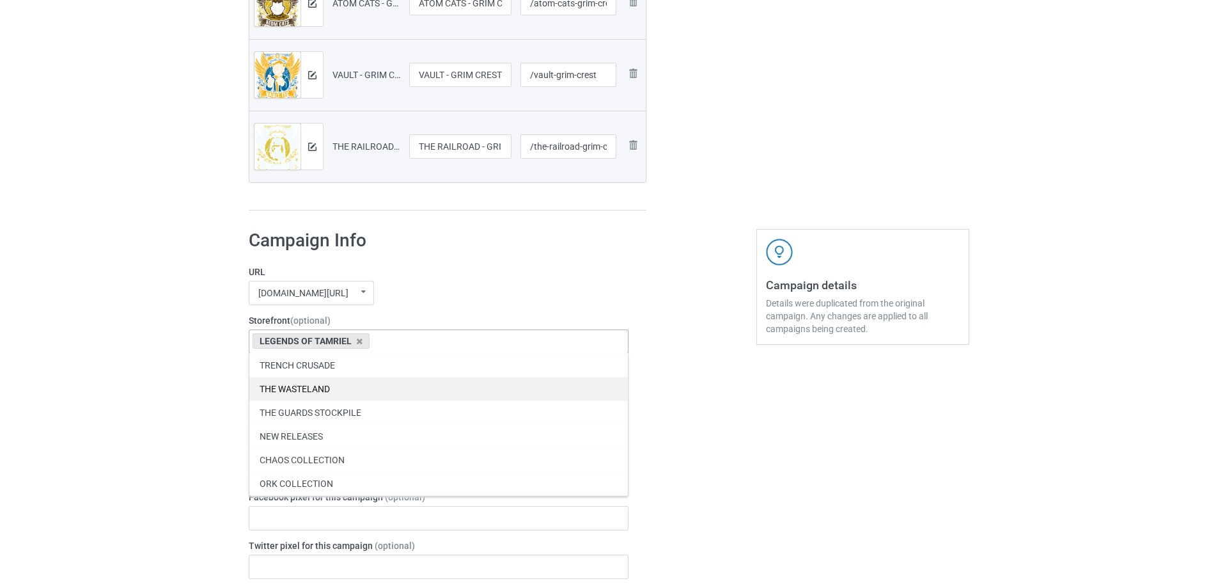
click at [403, 386] on div "THE WASTELAND" at bounding box center [438, 389] width 379 height 24
click at [358, 341] on icon at bounding box center [359, 341] width 6 height 8
click at [175, 389] on div "Bulk duplicate campaign Campaign to duplicate VAMPIRE CLAN - GRIM CREST Origina…" at bounding box center [609, 435] width 1218 height 1951
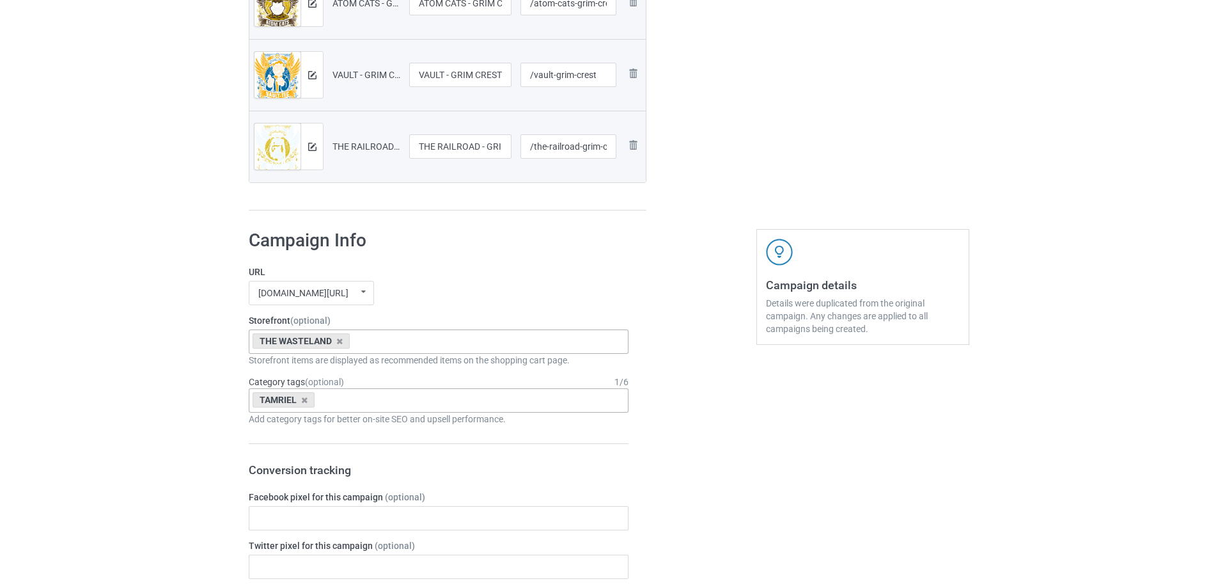
click at [378, 401] on div "TAMRIEL Age > 1-19 > 1 Age > 1-12 Months > 1 Month Age > 1-12 Months Age > 1-19…" at bounding box center [439, 400] width 380 height 24
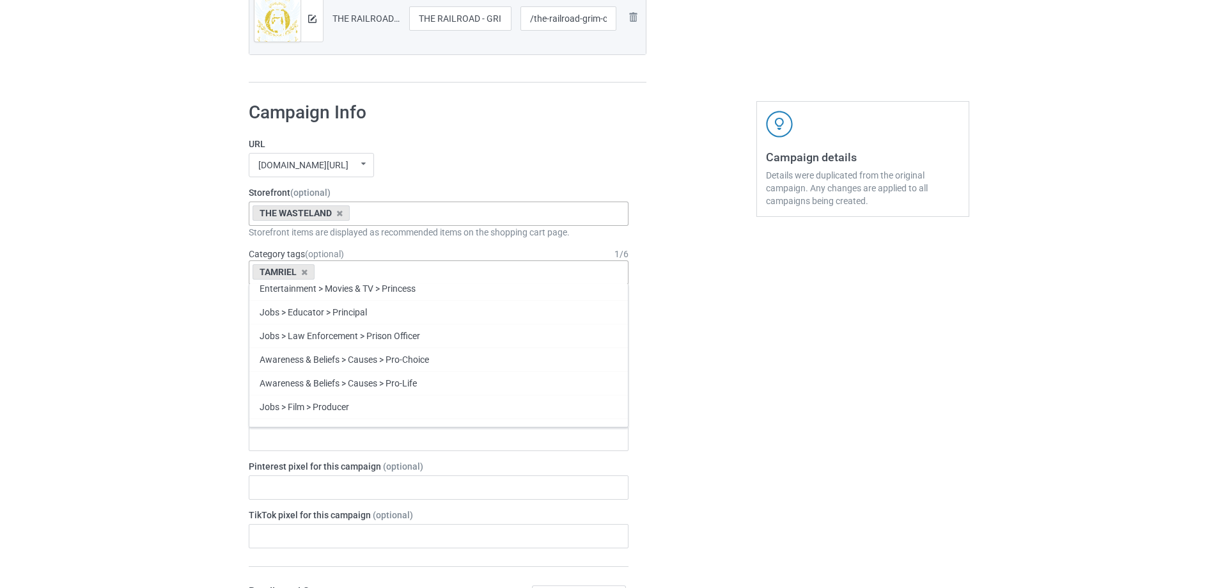
scroll to position [55382, 0]
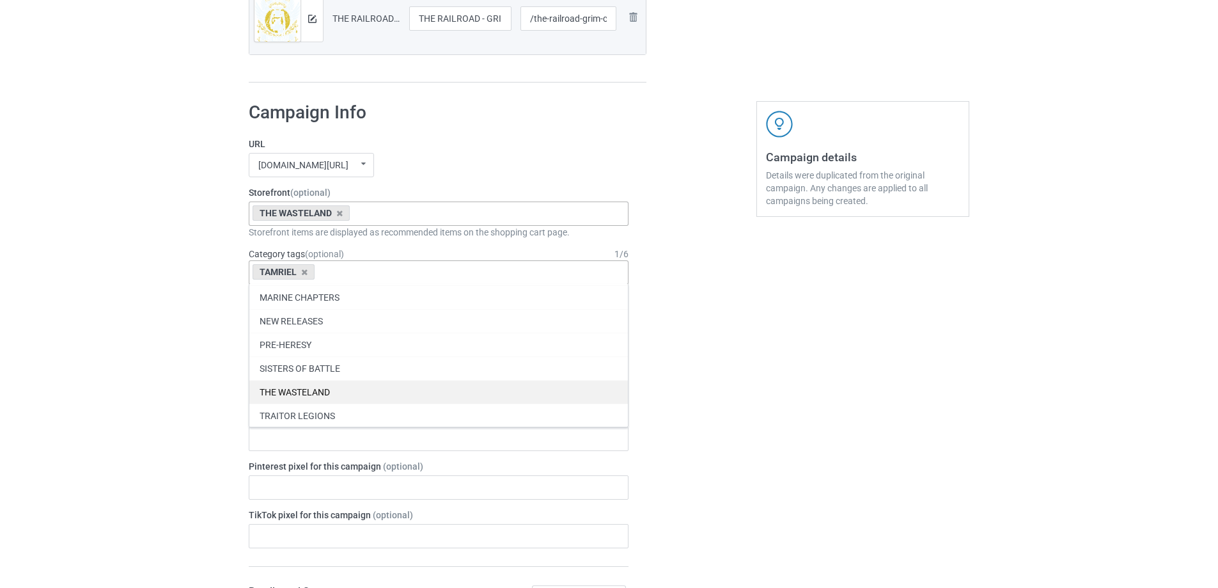
click at [403, 396] on div "THE WASTELAND" at bounding box center [438, 392] width 379 height 24
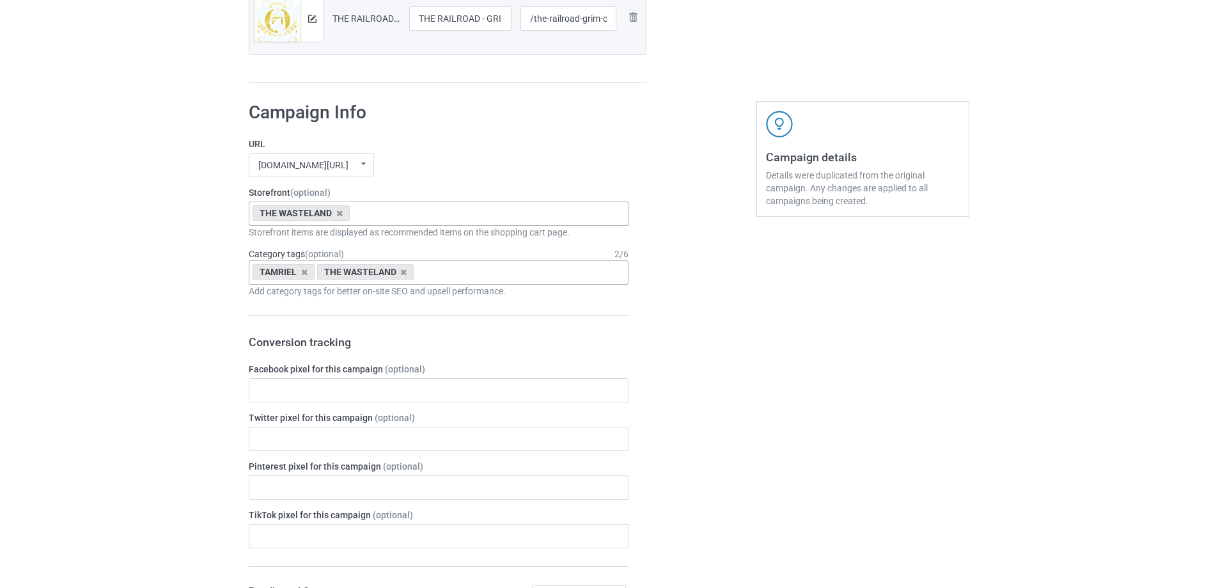
click at [60, 357] on div "Bulk duplicate campaign Campaign to duplicate VAMPIRE CLAN - GRIM CREST Origina…" at bounding box center [609, 307] width 1218 height 1951
click at [304, 266] on div "TAMRIEL" at bounding box center [284, 271] width 62 height 15
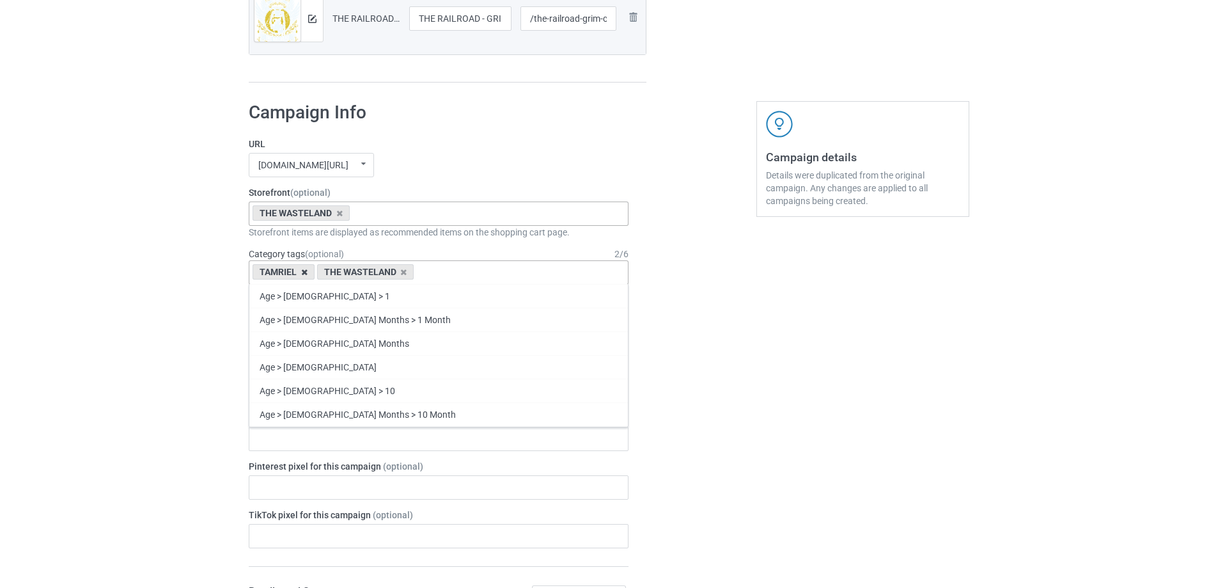
click at [304, 272] on icon at bounding box center [304, 272] width 6 height 8
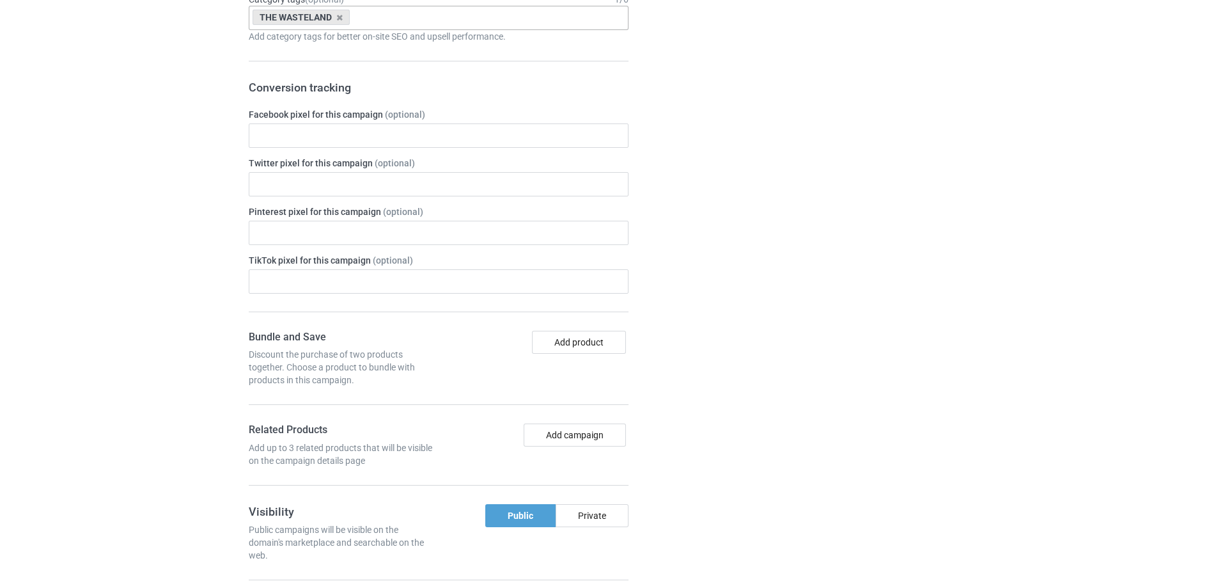
scroll to position [1399, 0]
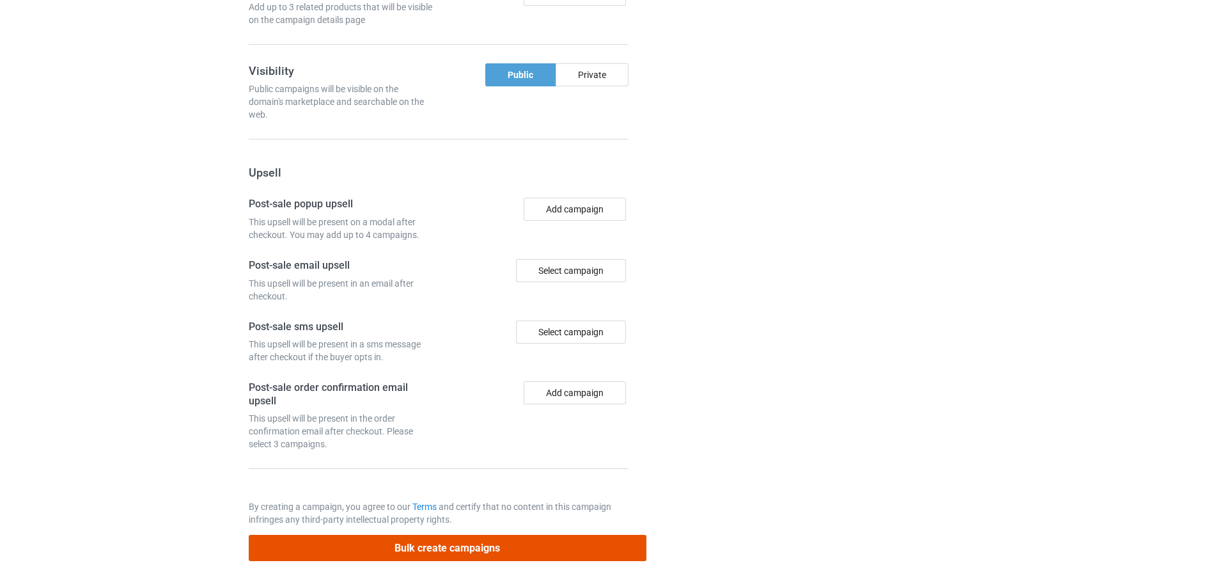
click at [472, 545] on button "Bulk create campaigns" at bounding box center [448, 548] width 398 height 26
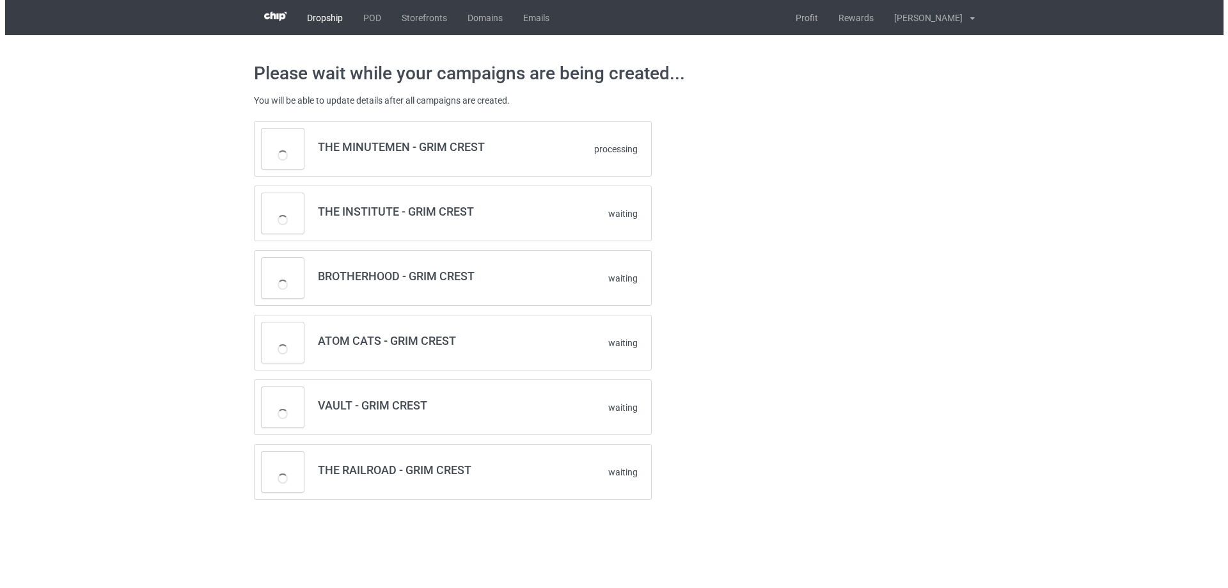
scroll to position [0, 0]
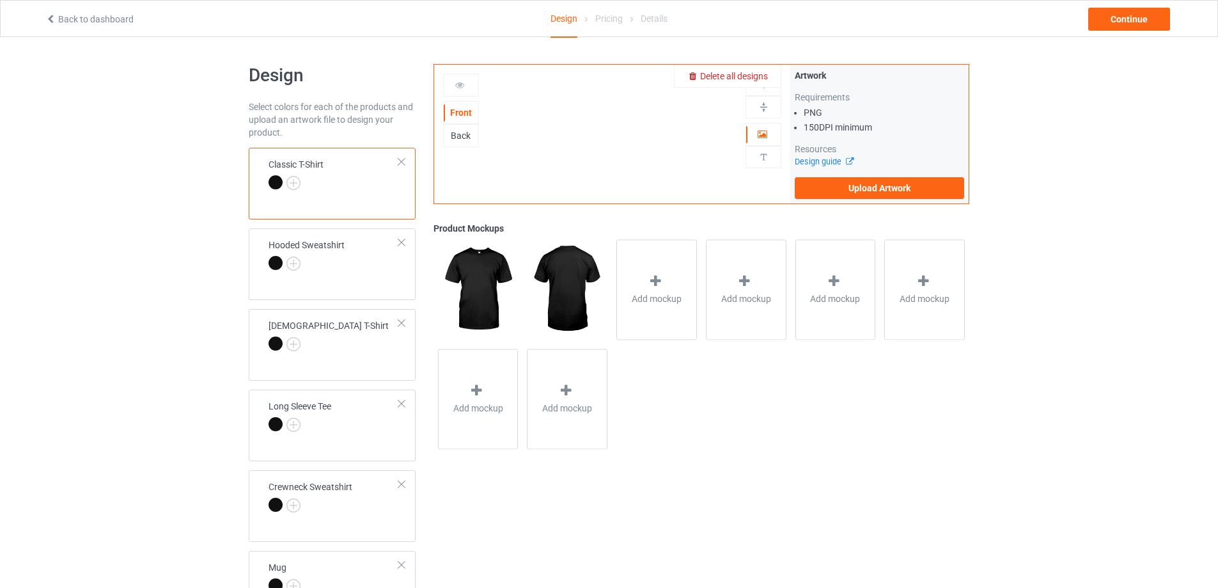
click at [754, 79] on span "Delete all designs" at bounding box center [734, 76] width 68 height 10
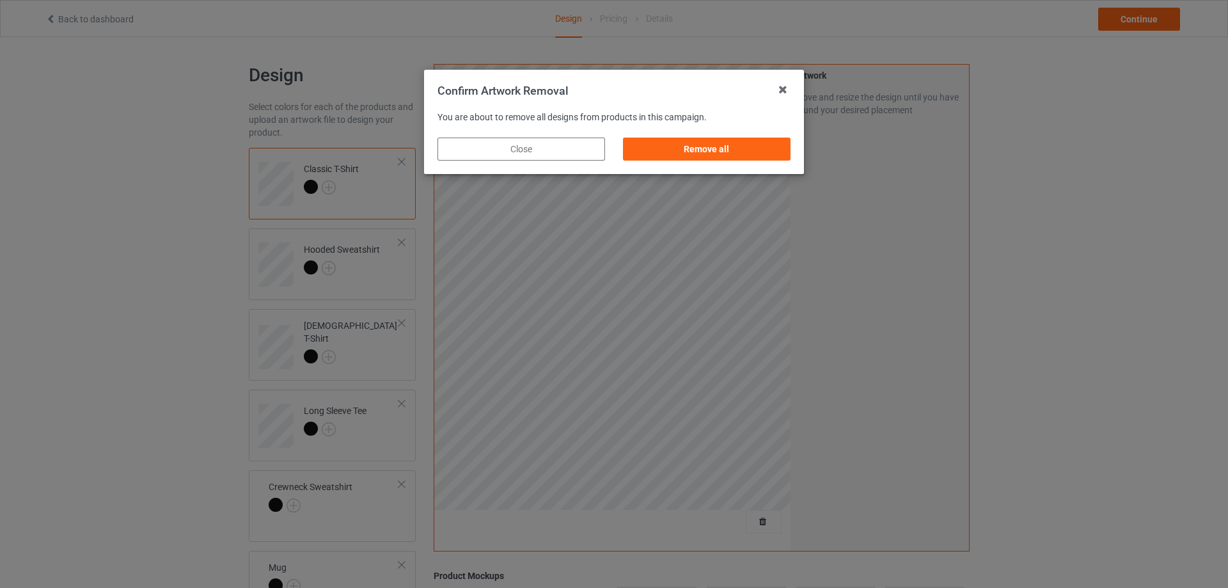
click at [744, 143] on div "Remove all" at bounding box center [707, 148] width 168 height 23
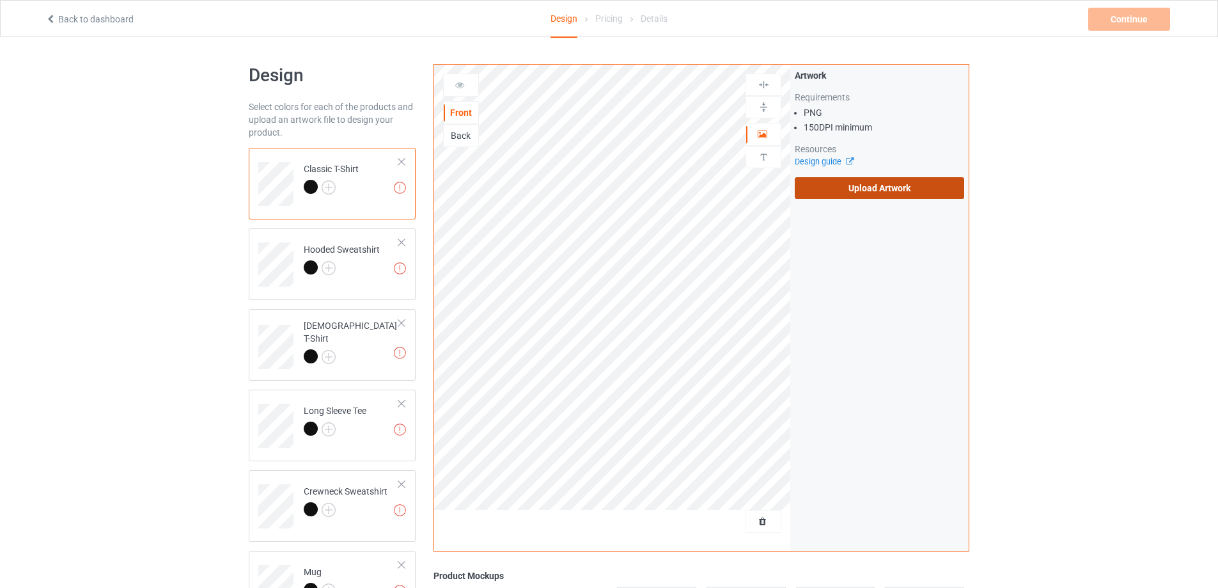
click at [875, 191] on label "Upload Artwork" at bounding box center [879, 188] width 169 height 22
click at [0, 0] on input "Upload Artwork" at bounding box center [0, 0] width 0 height 0
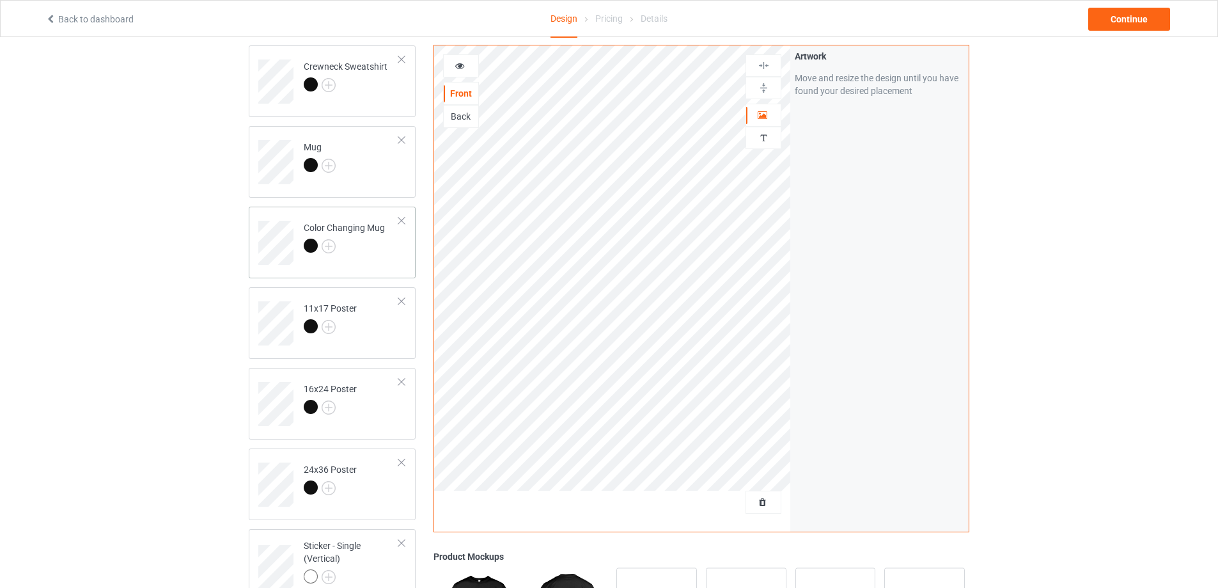
scroll to position [448, 0]
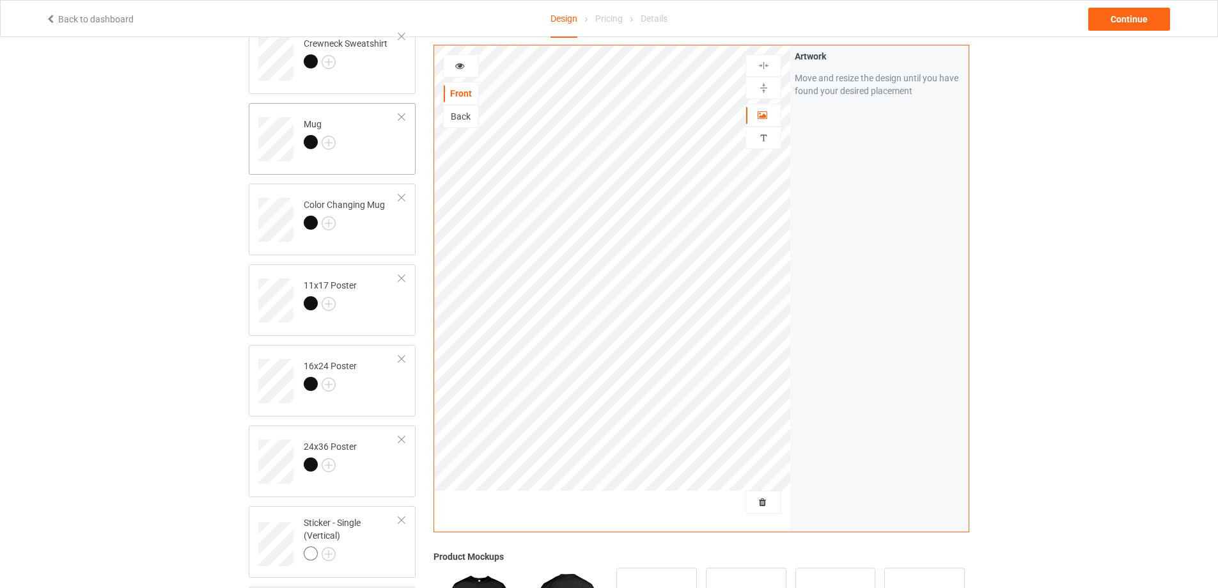
click at [382, 146] on td "Mug" at bounding box center [351, 134] width 109 height 53
click at [769, 87] on img at bounding box center [764, 88] width 12 height 12
click at [1120, 18] on div "Continue" at bounding box center [1129, 19] width 82 height 23
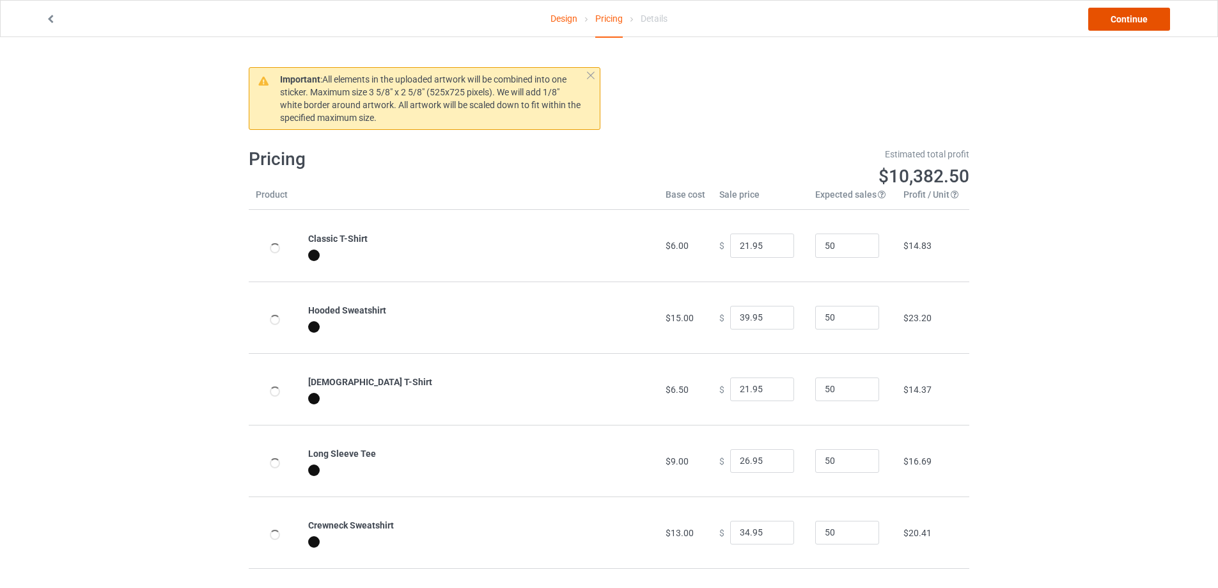
click at [1120, 18] on link "Continue" at bounding box center [1129, 19] width 82 height 23
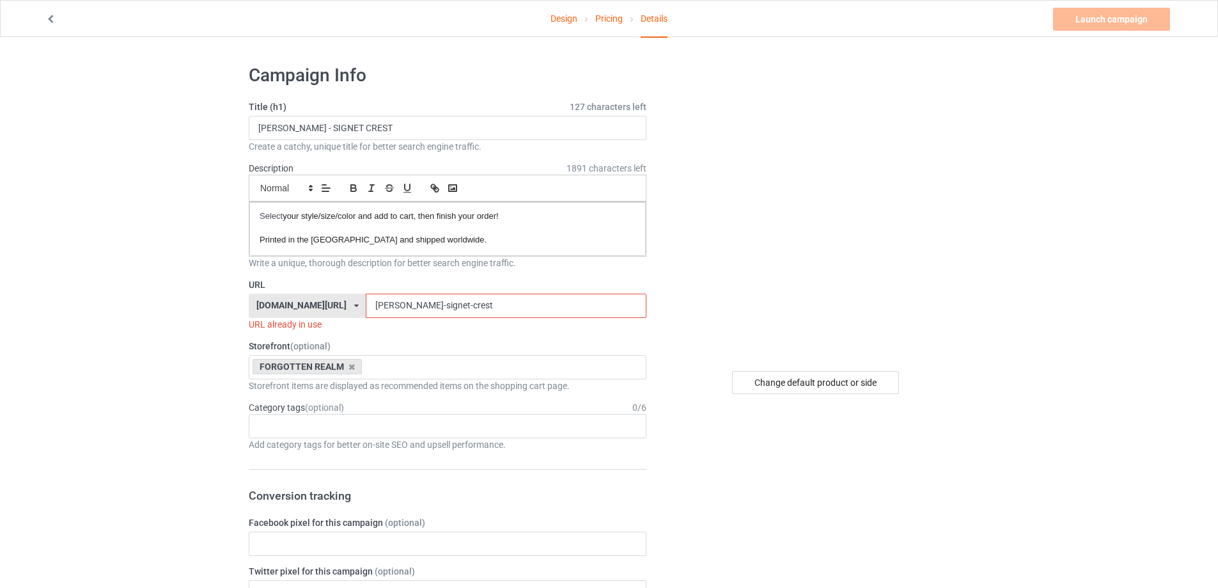
click at [462, 309] on input "astarion-signet-crest" at bounding box center [506, 305] width 280 height 24
paste input "vampire clan - grim crest"
drag, startPoint x: 439, startPoint y: 304, endPoint x: 495, endPoint y: 300, distance: 56.4
click at [495, 300] on input "astarion-signet-crestvampire clan - grim crest" at bounding box center [506, 305] width 280 height 24
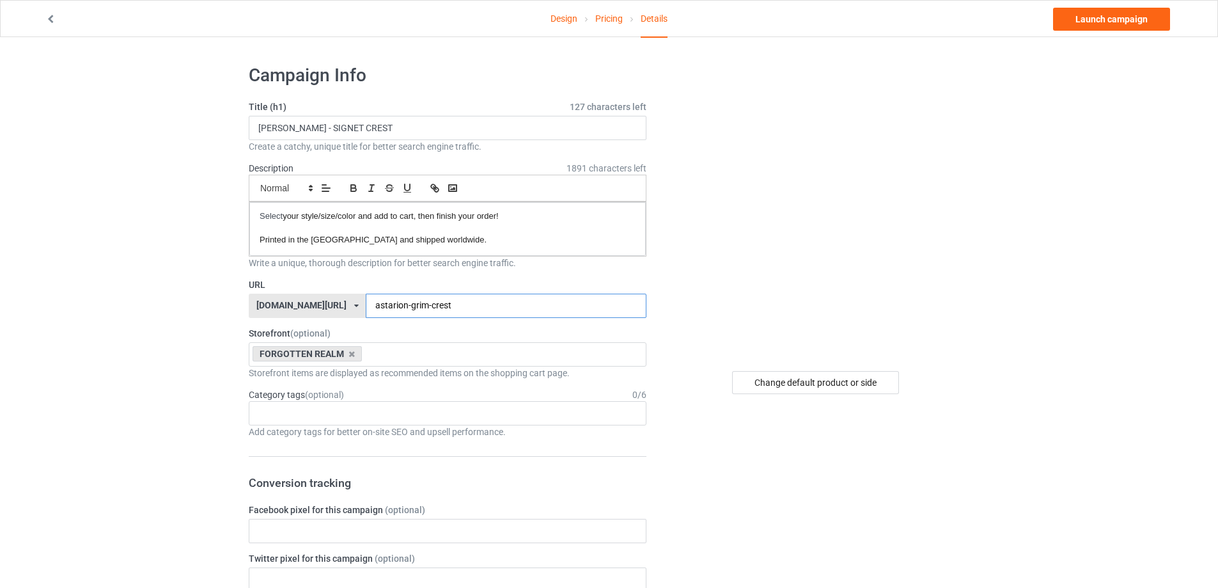
type input "astarion-grim-crest"
drag, startPoint x: 483, startPoint y: 131, endPoint x: 82, endPoint y: 137, distance: 400.3
paste input "GRIM"
type input "ASTARION - GRIM CREST"
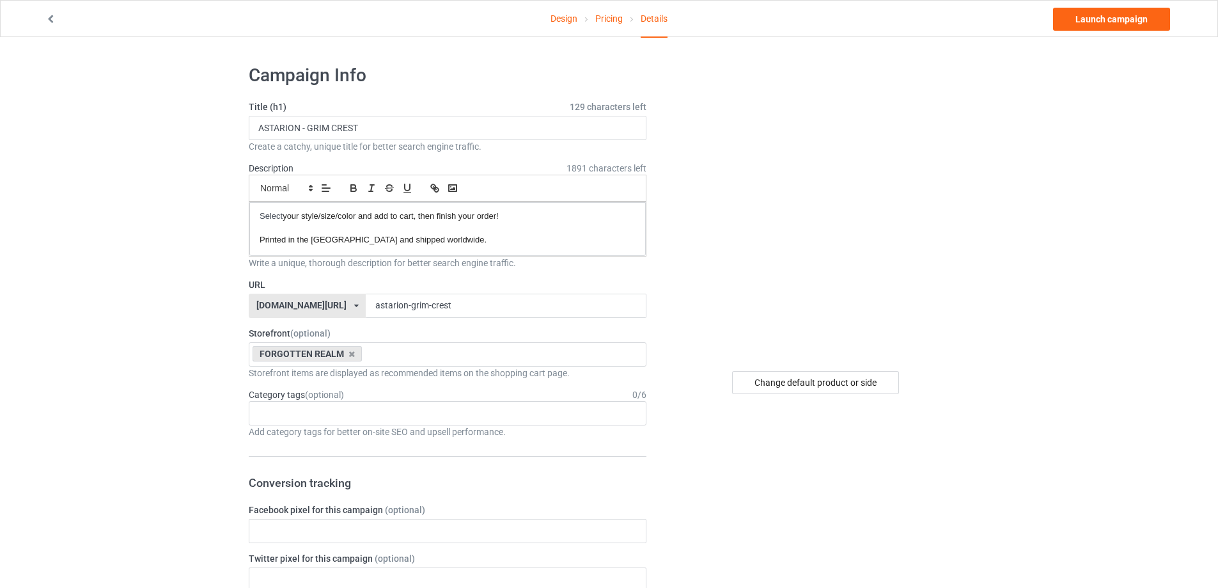
click at [1141, 20] on link "Launch campaign" at bounding box center [1111, 19] width 117 height 23
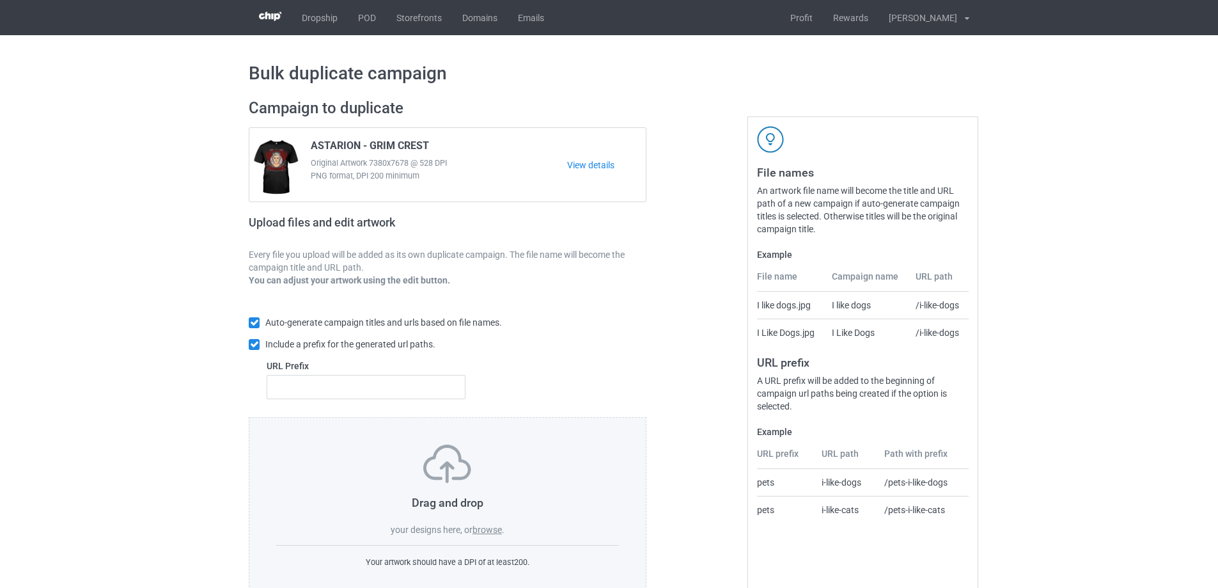
click at [487, 535] on label "browse" at bounding box center [487, 529] width 29 height 10
click at [0, 0] on input "browse" at bounding box center [0, 0] width 0 height 0
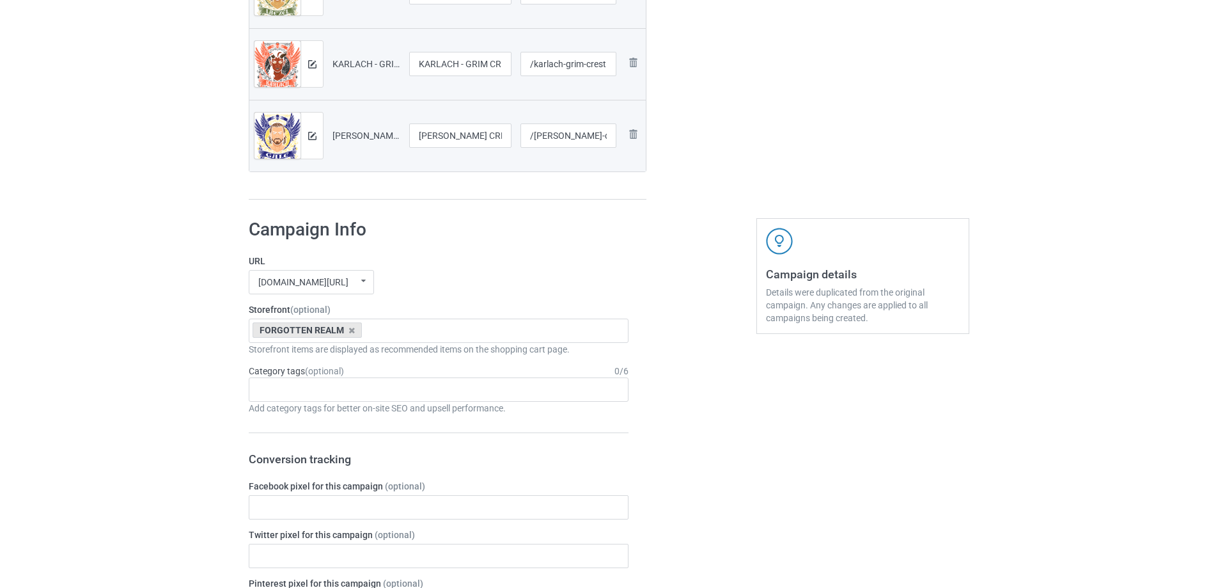
scroll to position [1327, 0]
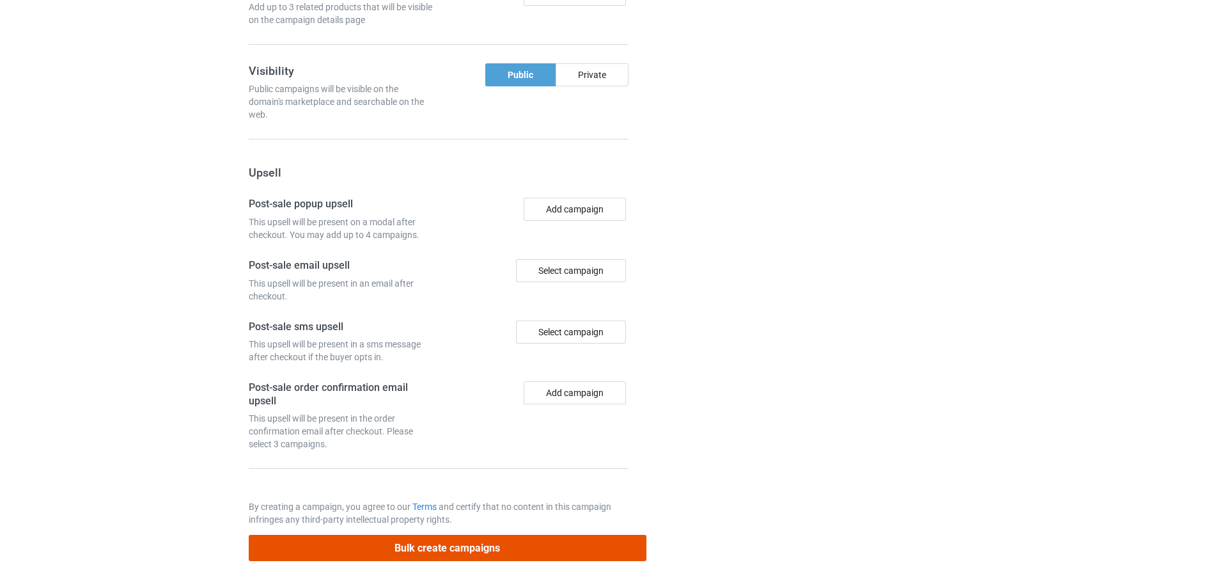
click at [520, 560] on button "Bulk create campaigns" at bounding box center [448, 548] width 398 height 26
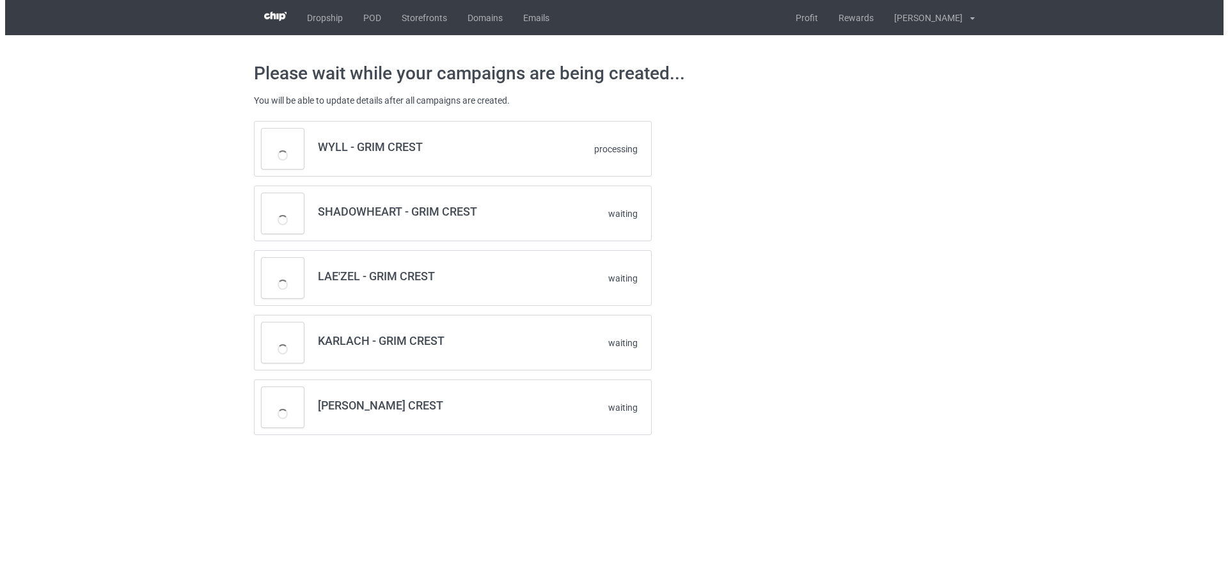
scroll to position [0, 0]
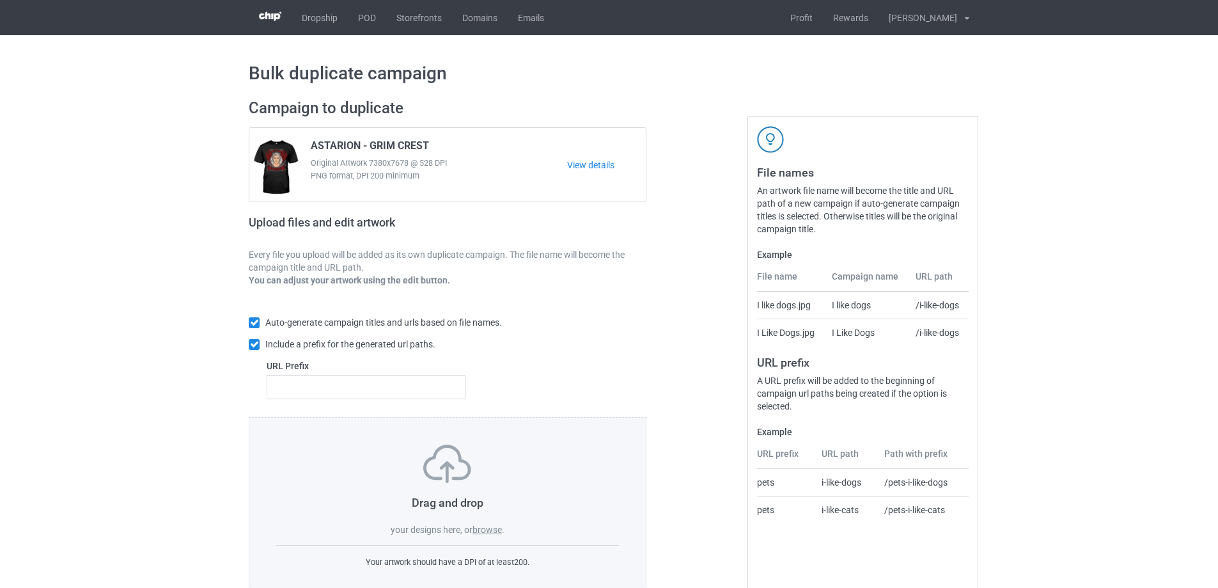
click at [479, 531] on label "browse" at bounding box center [487, 529] width 29 height 10
click at [0, 0] on input "browse" at bounding box center [0, 0] width 0 height 0
click at [483, 529] on label "browse" at bounding box center [487, 529] width 29 height 10
click at [0, 0] on input "browse" at bounding box center [0, 0] width 0 height 0
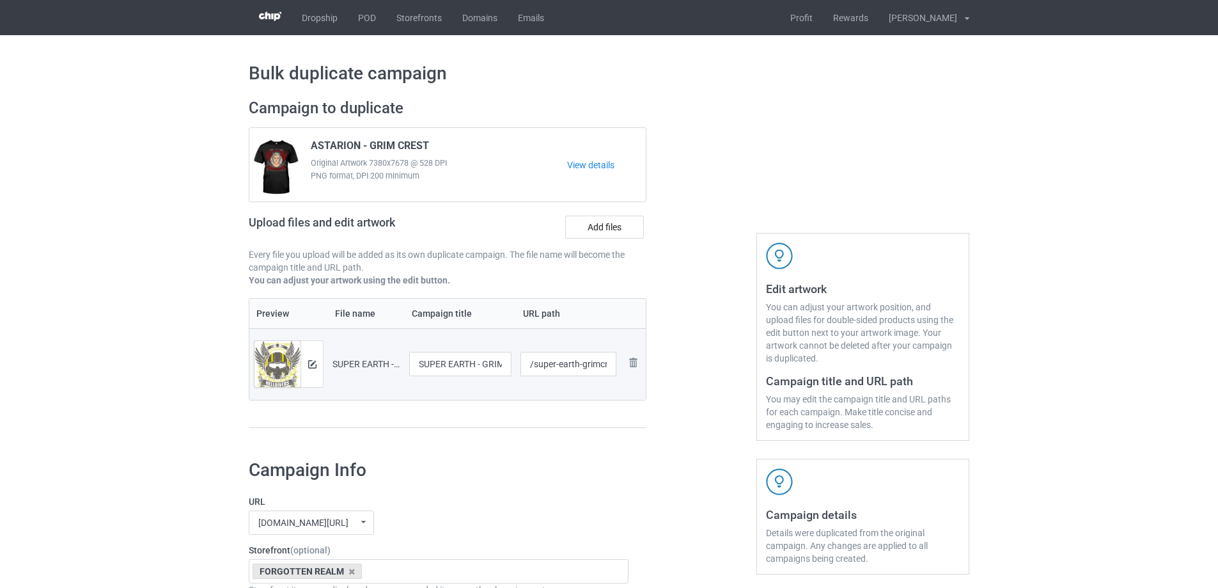
scroll to position [192, 0]
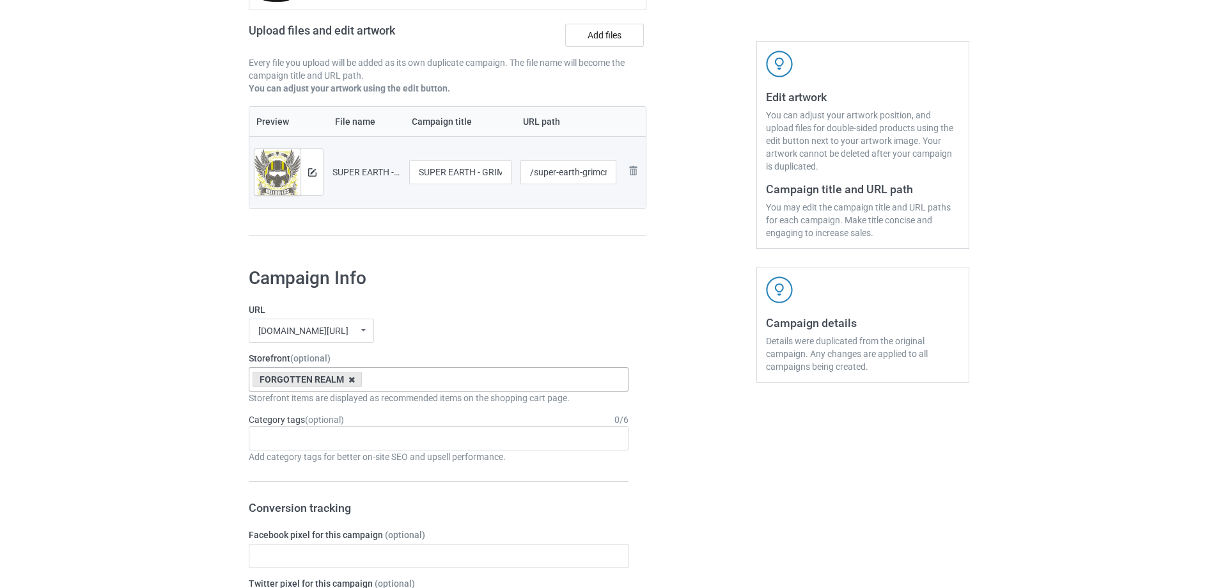
click at [351, 380] on icon at bounding box center [351, 379] width 6 height 8
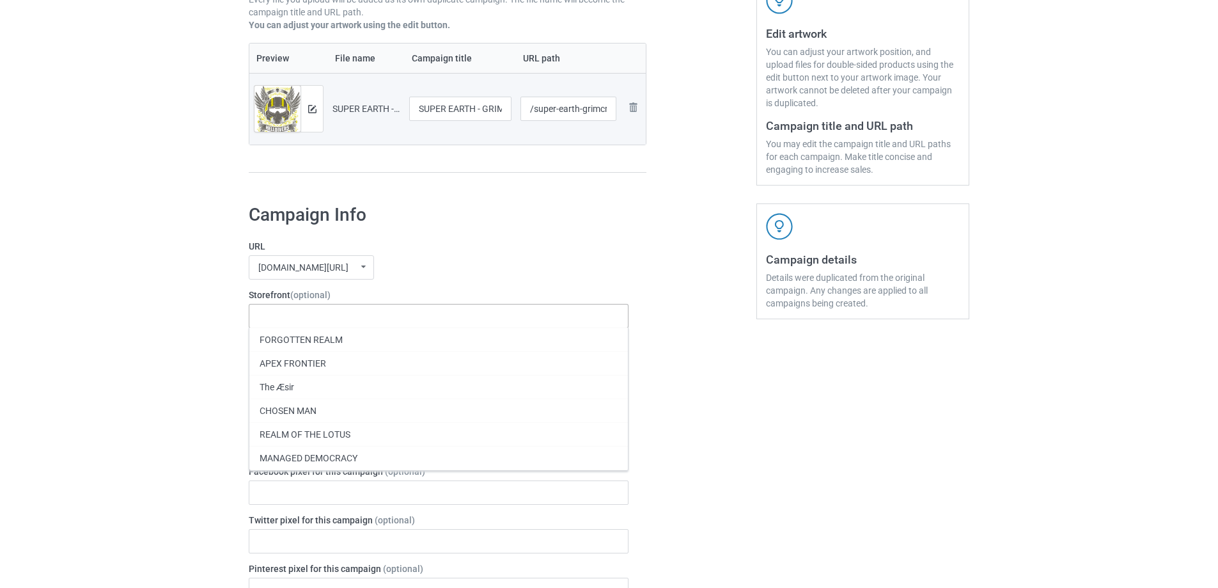
scroll to position [256, 0]
click at [333, 451] on div "MANAGED DEMOCRACY" at bounding box center [438, 457] width 379 height 24
click at [140, 435] on div "Bulk duplicate campaign Campaign to duplicate ASTARION - GRIM CREST Original Ar…" at bounding box center [609, 582] width 1218 height 1606
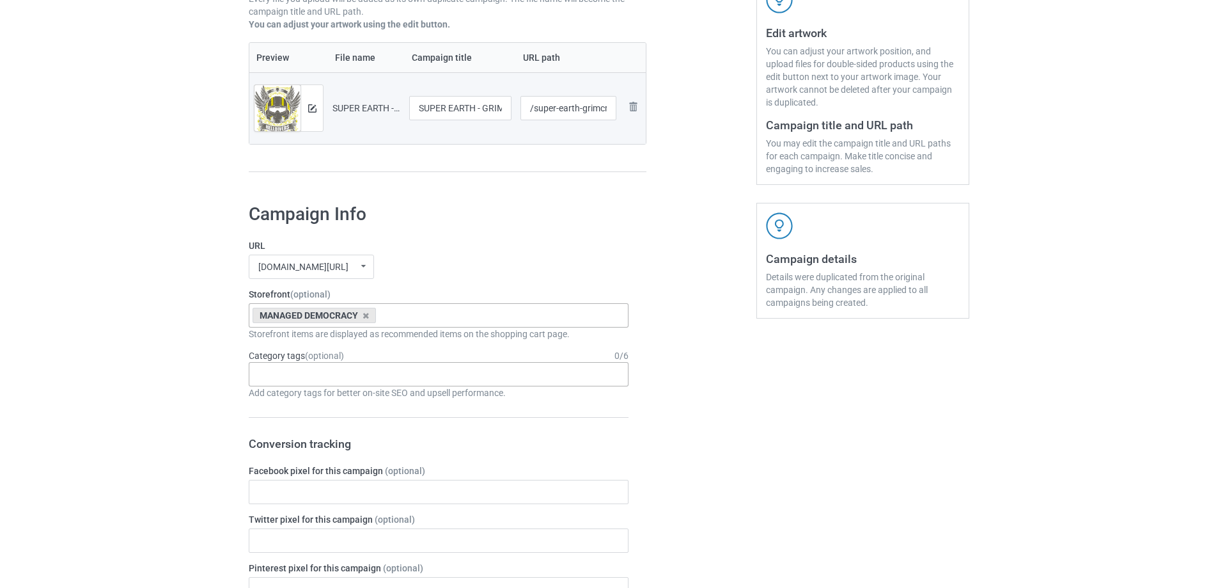
click at [302, 384] on div "Age > [DEMOGRAPHIC_DATA] > 1 Age > [DEMOGRAPHIC_DATA] Months > 1 Month Age > [D…" at bounding box center [439, 374] width 380 height 24
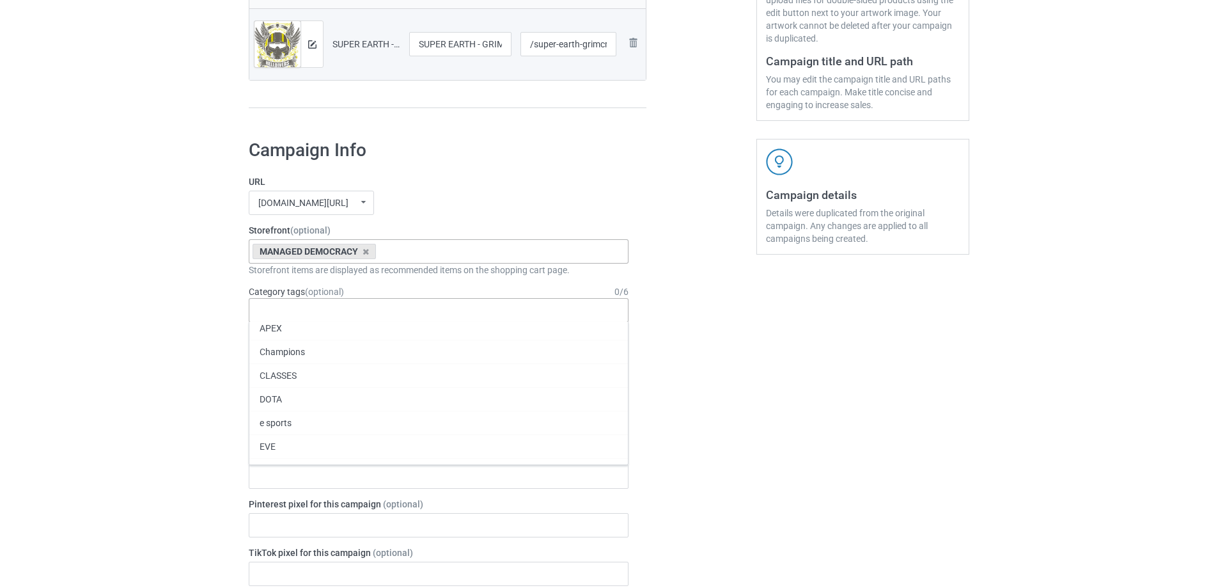
scroll to position [55147, 0]
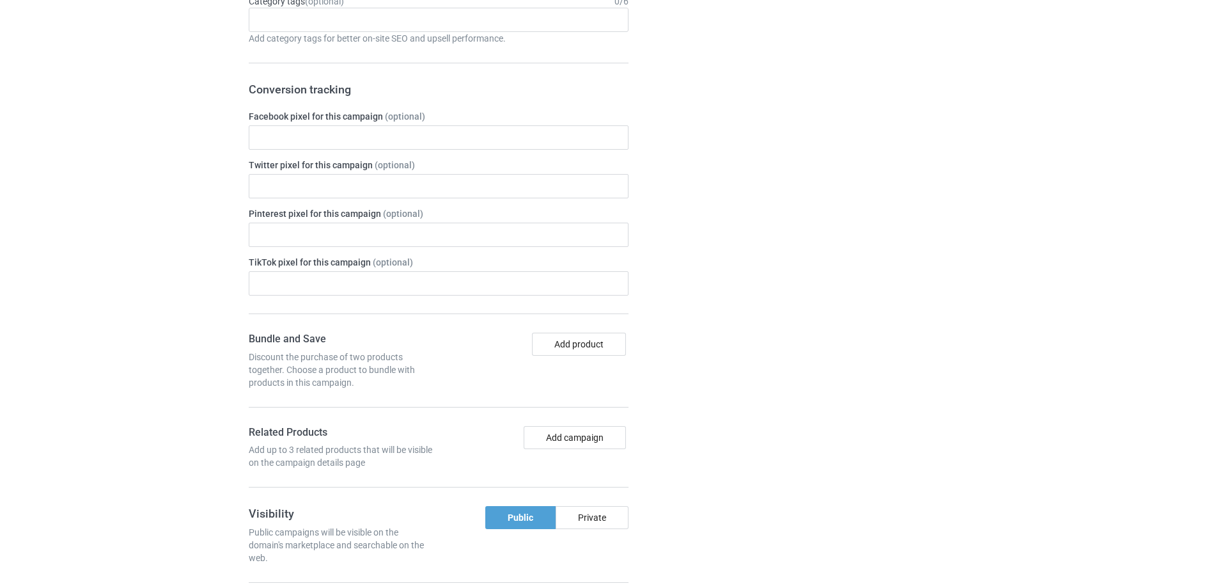
scroll to position [1054, 0]
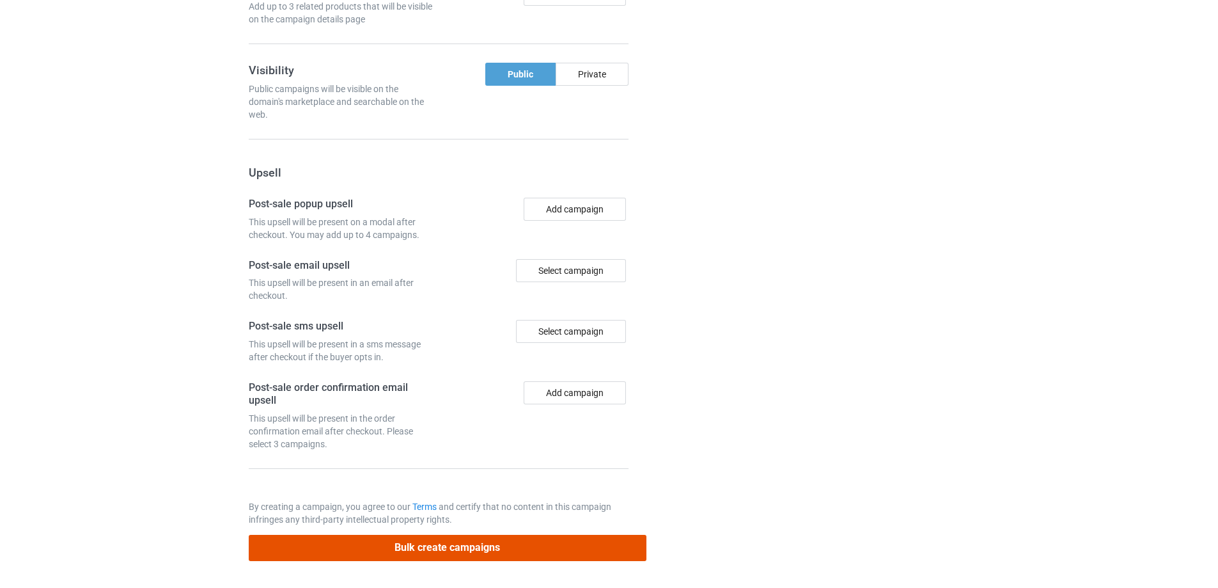
click at [374, 551] on button "Bulk create campaigns" at bounding box center [448, 548] width 398 height 26
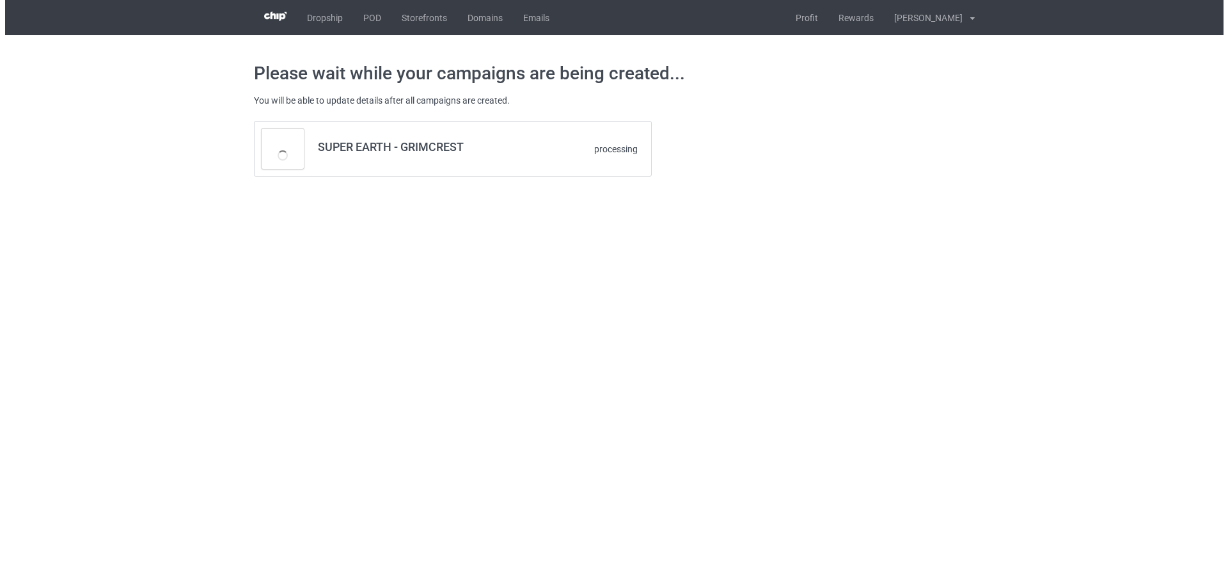
scroll to position [0, 0]
